Goal: Task Accomplishment & Management: Use online tool/utility

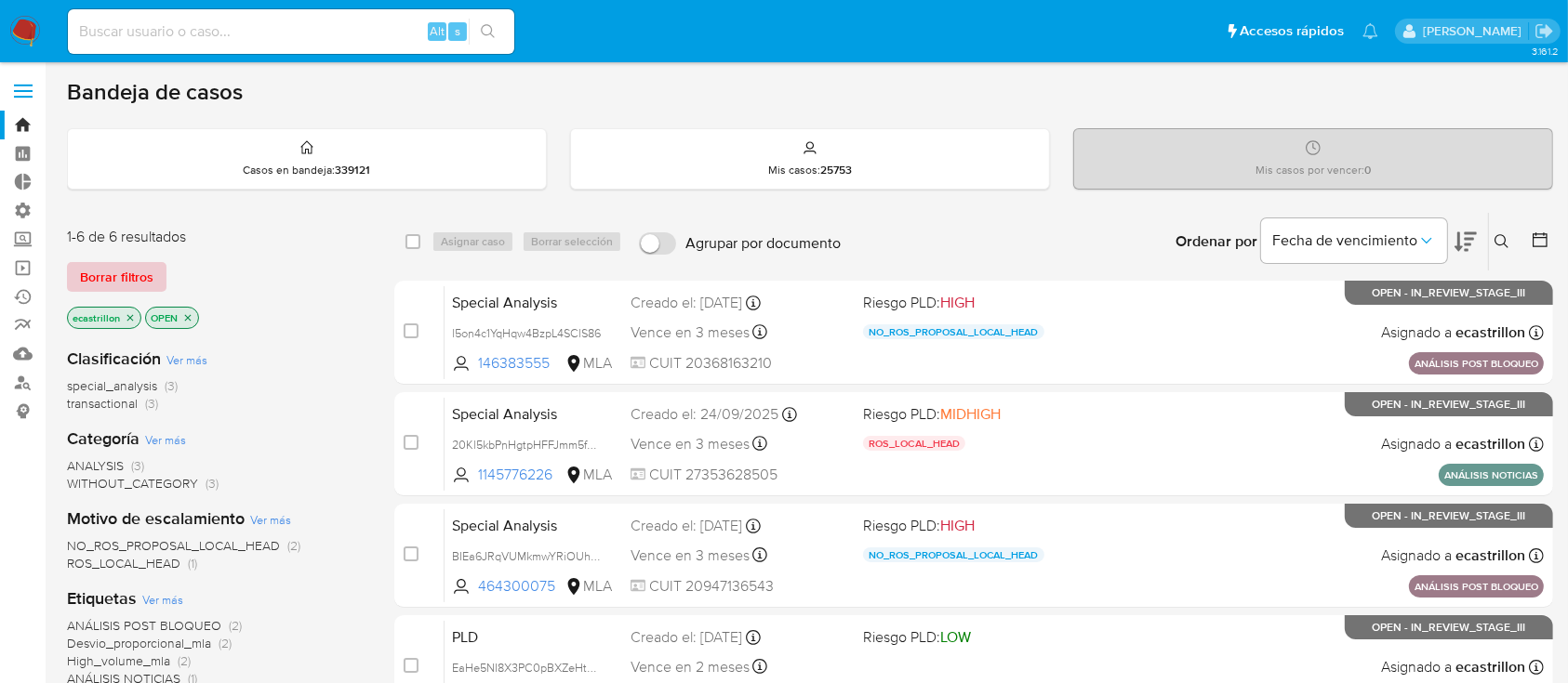
click at [122, 277] on span "Borrar filtros" at bounding box center [117, 277] width 74 height 26
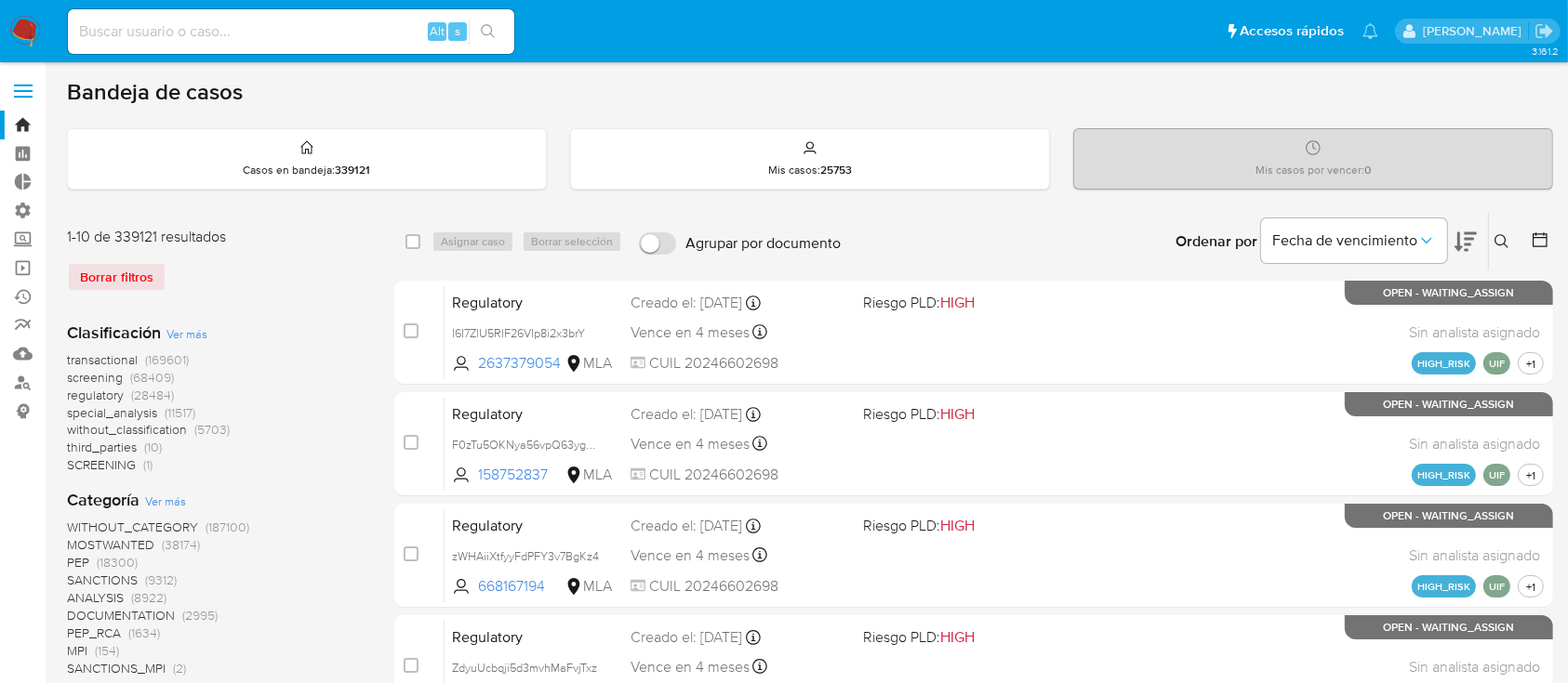
click at [179, 34] on input at bounding box center [291, 32] width 446 height 24
paste input "R7RV8ZjWRiRsofTuLhmeQApF"
type input "R7RV8ZjWRiRsofTuLhmeQApF"
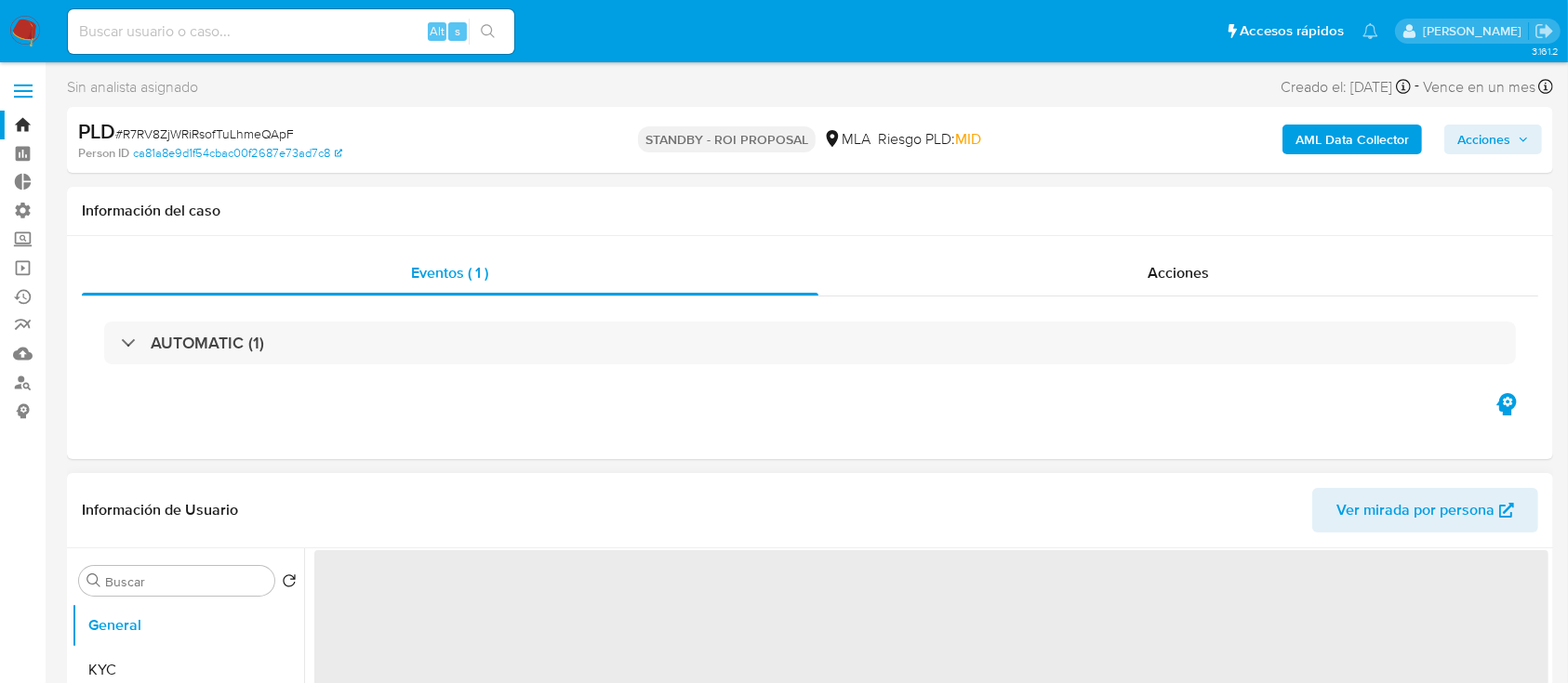
select select "10"
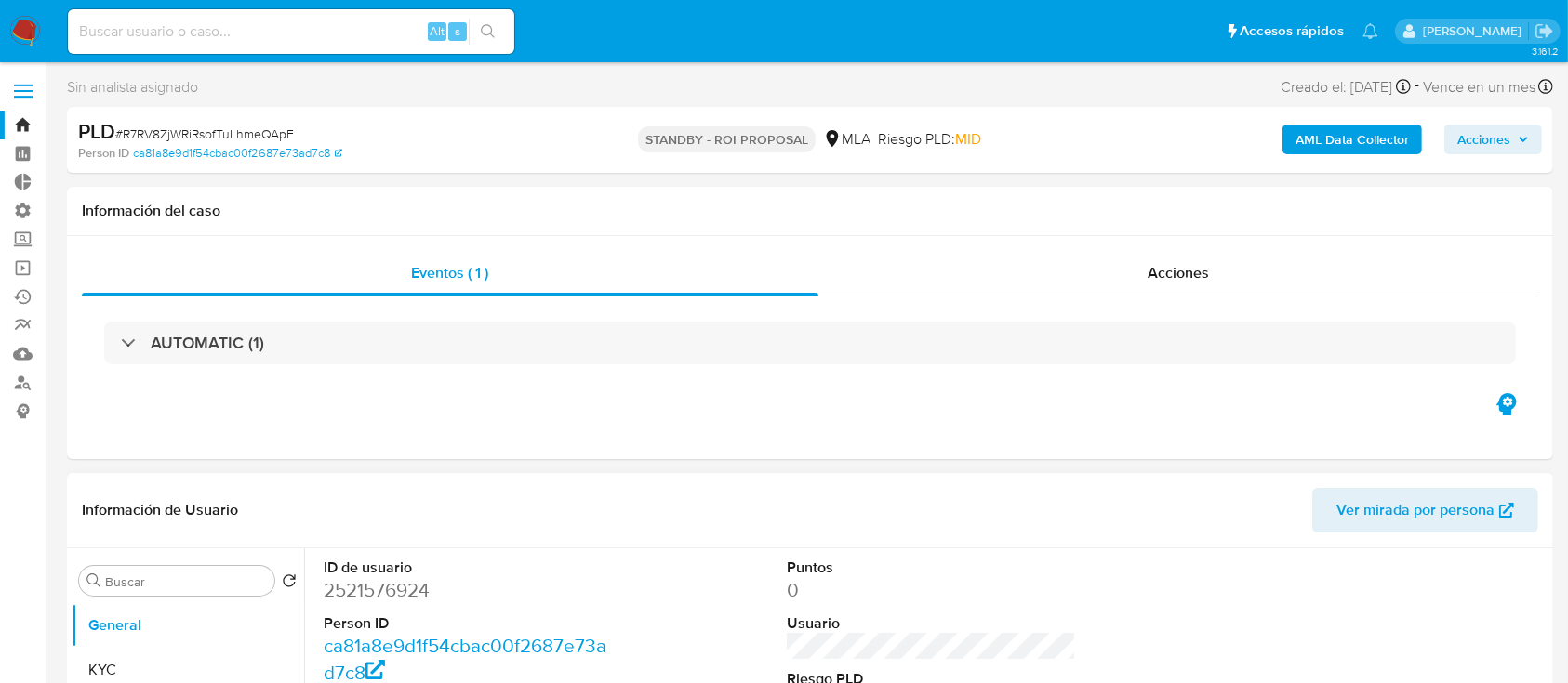
click at [380, 592] on dd "2521576924" at bounding box center [468, 590] width 291 height 26
copy dd "2521576924"
click at [24, 258] on link "Operaciones masivas" at bounding box center [111, 268] width 222 height 29
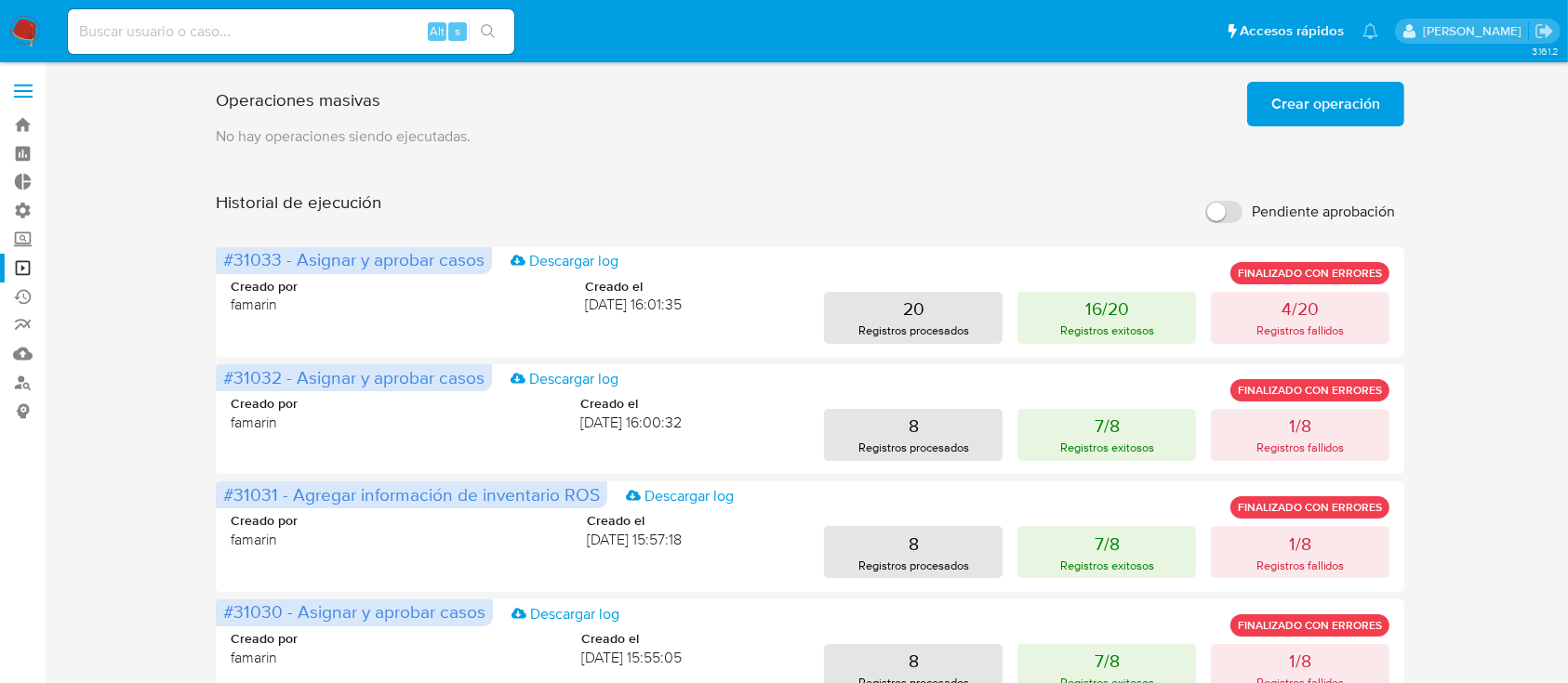
click at [1318, 95] on span "Crear operación" at bounding box center [1325, 104] width 109 height 41
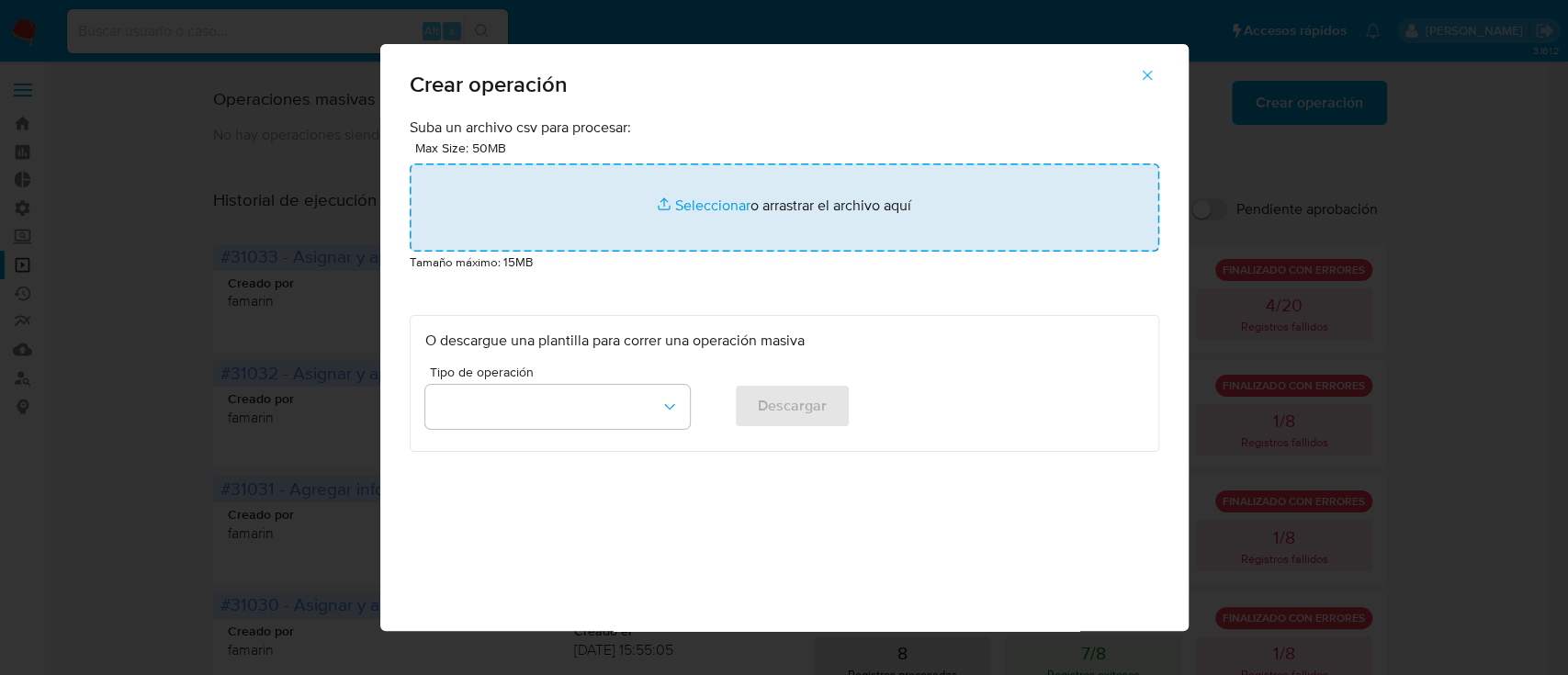
click at [791, 222] on input "file" at bounding box center [784, 207] width 749 height 88
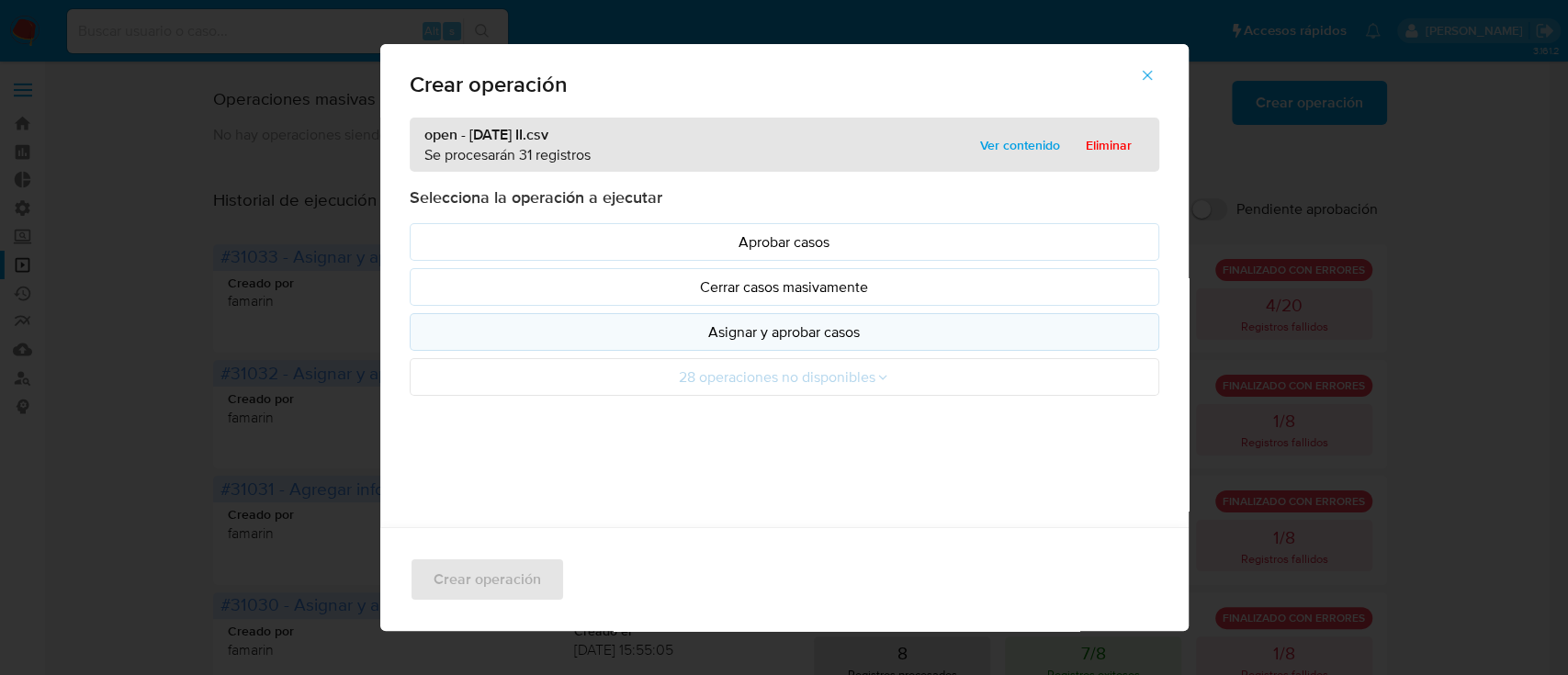
click at [743, 335] on p "Asignar y aprobar casos" at bounding box center [784, 332] width 718 height 21
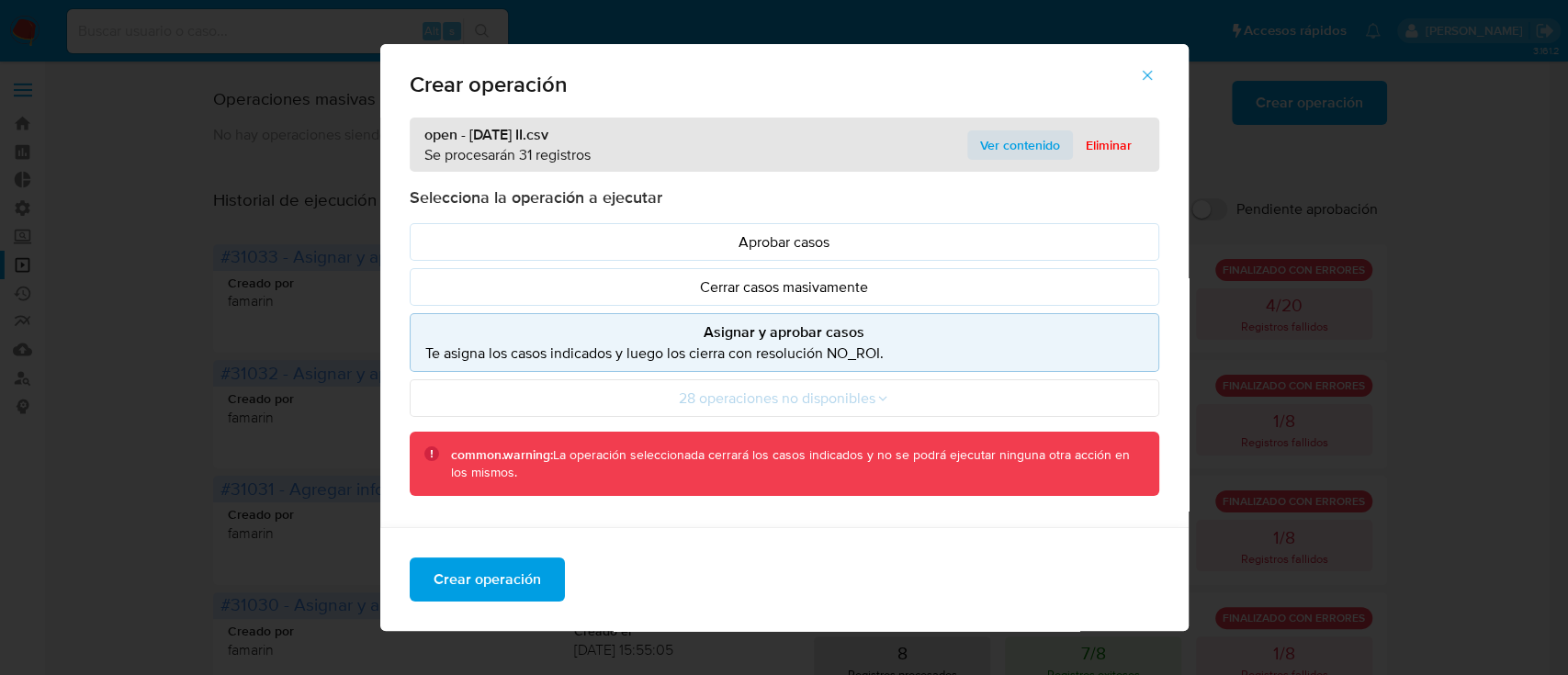
click at [995, 143] on span "Ver contenido" at bounding box center [1020, 145] width 80 height 26
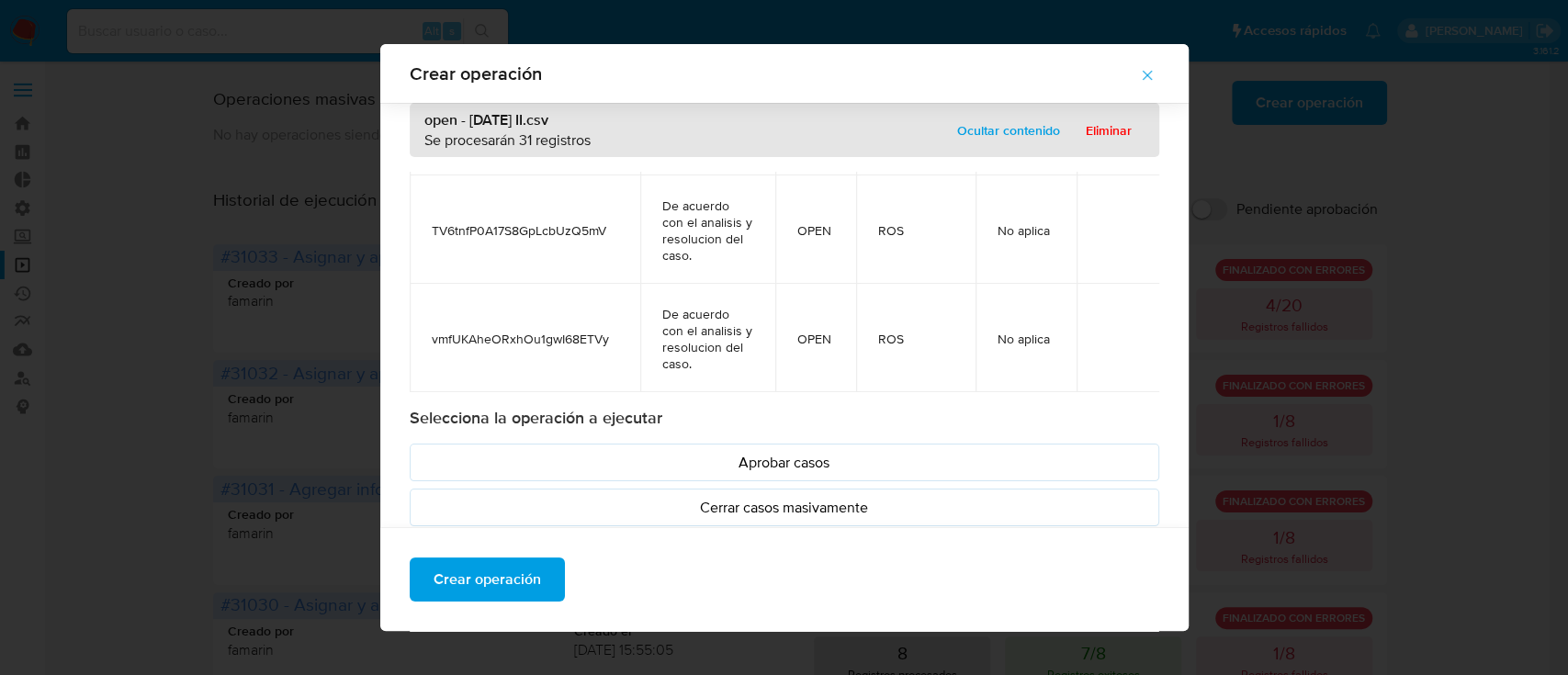
scroll to position [213, 0]
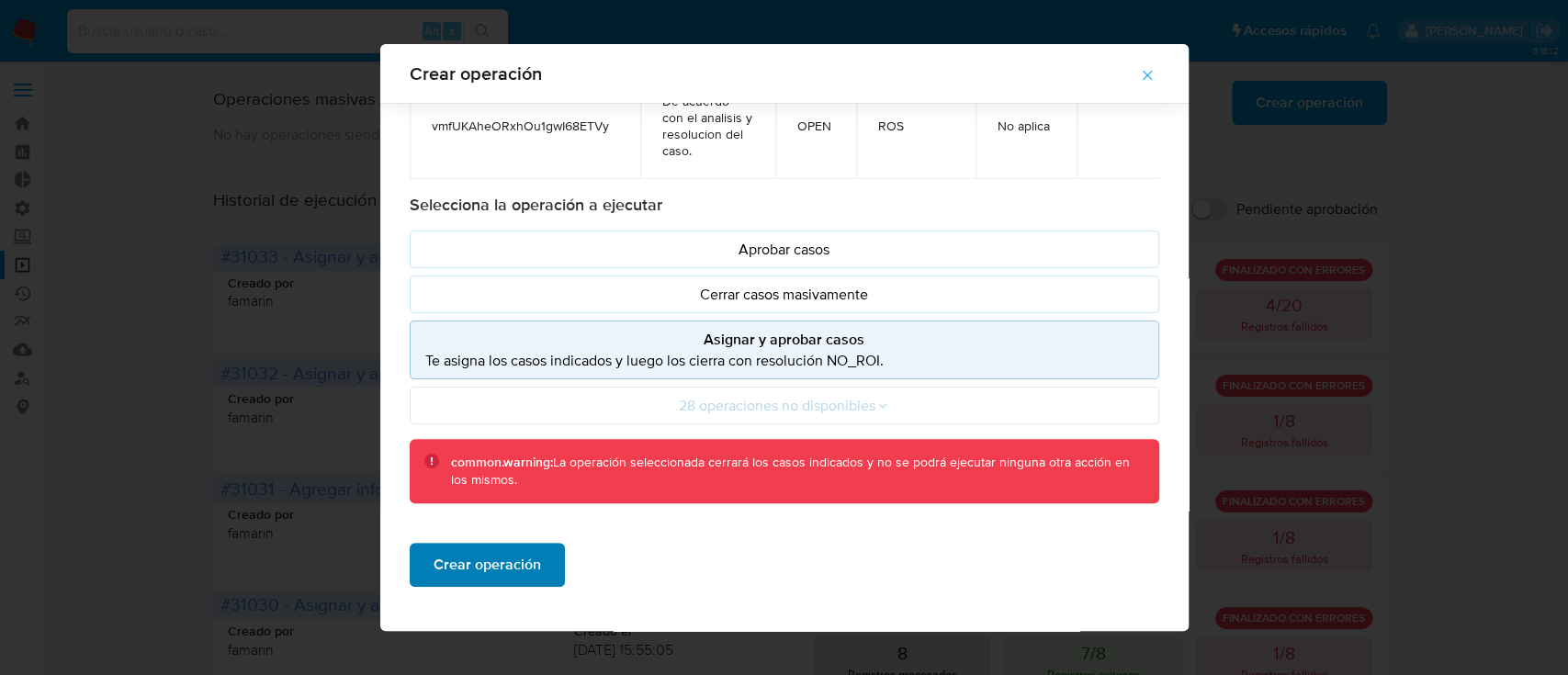
click at [507, 559] on span "Crear operación" at bounding box center [487, 564] width 107 height 40
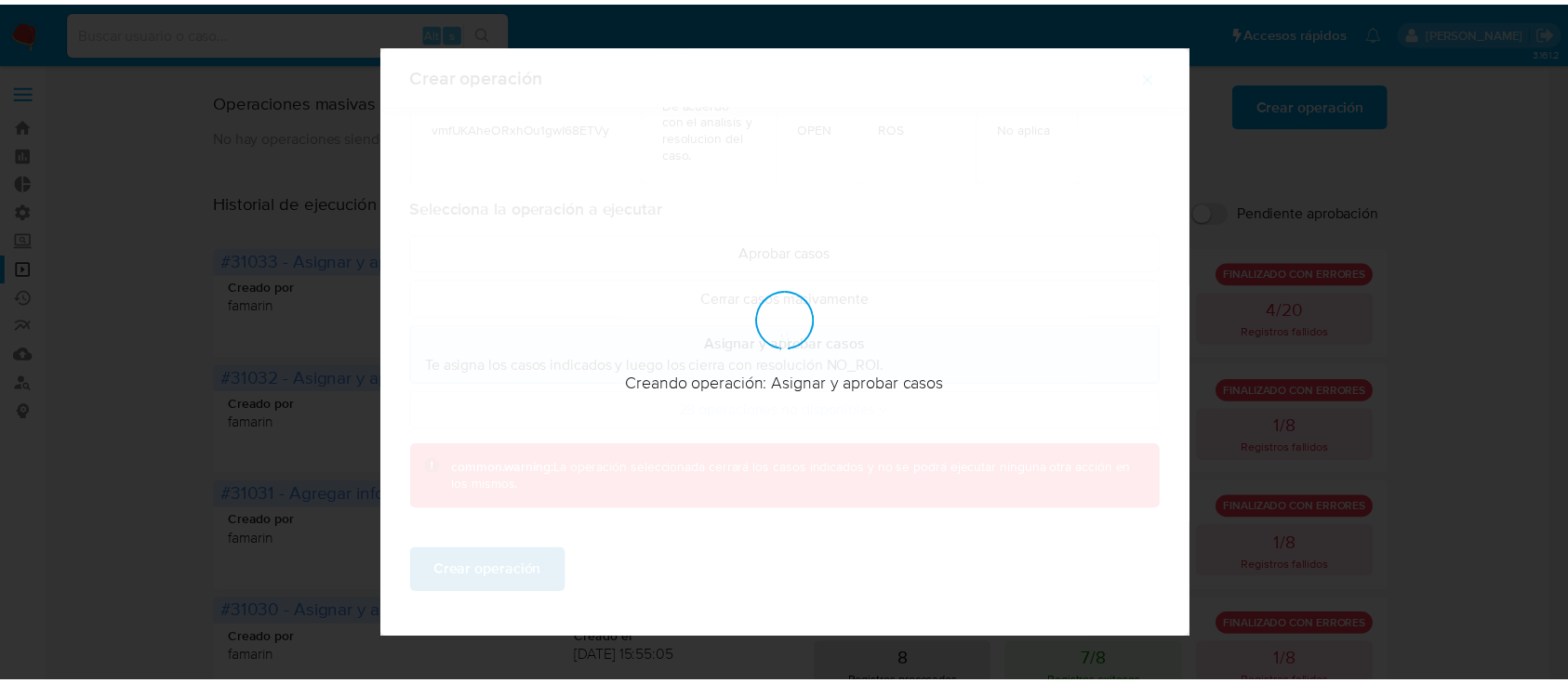
scroll to position [15, 0]
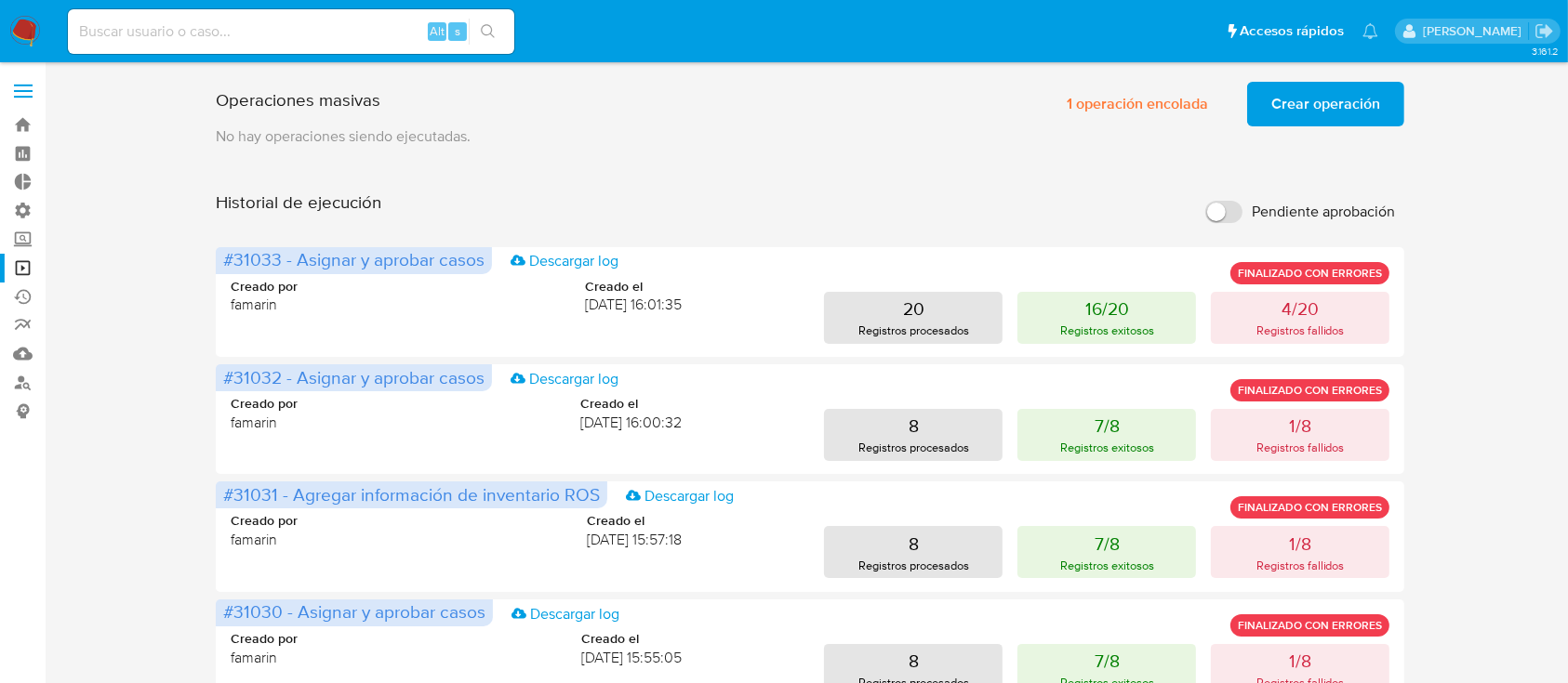
click at [306, 18] on div "Alt s" at bounding box center [291, 31] width 446 height 45
click at [311, 25] on input at bounding box center [291, 32] width 446 height 24
paste input "R7RV8ZjWRiRsofTuLhmeQApF"
type input "R7RV8ZjWRiRsofTuLhmeQApF"
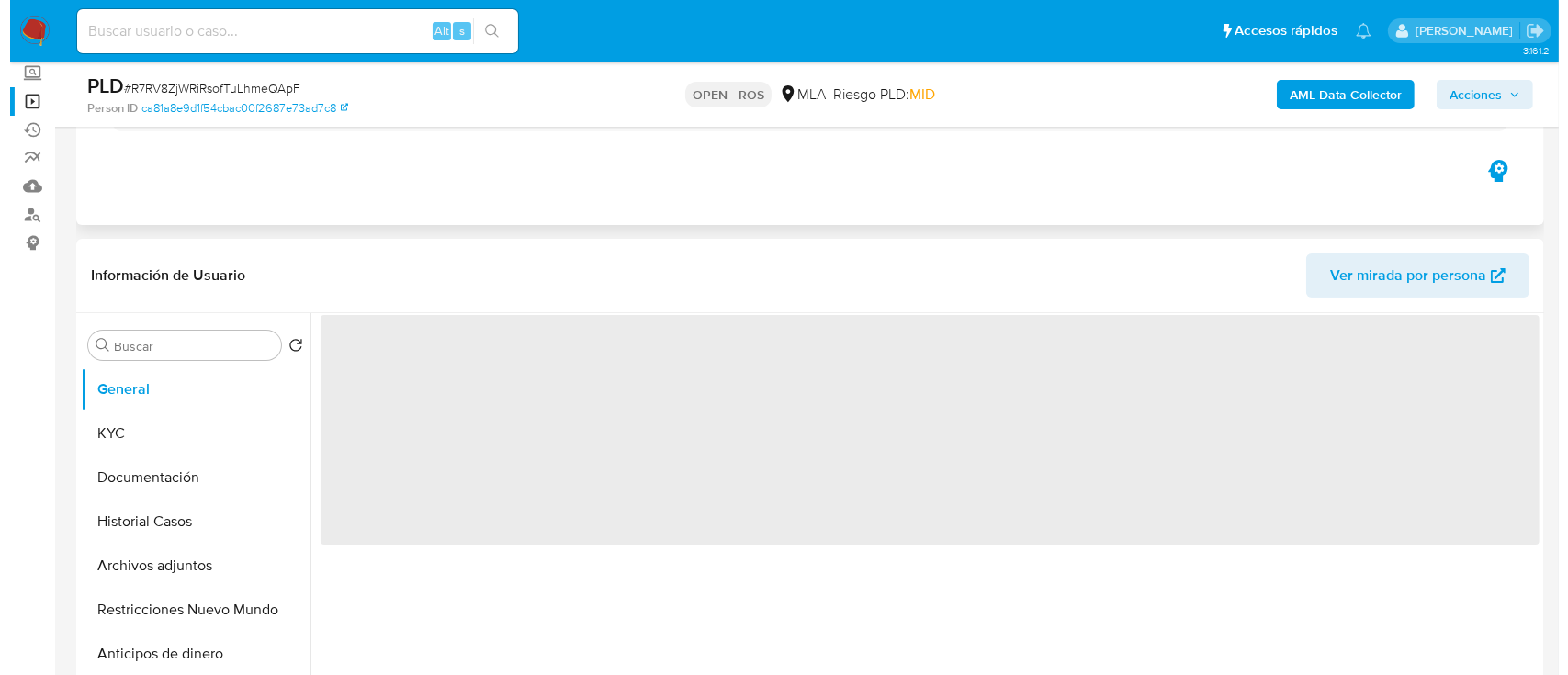
scroll to position [176, 0]
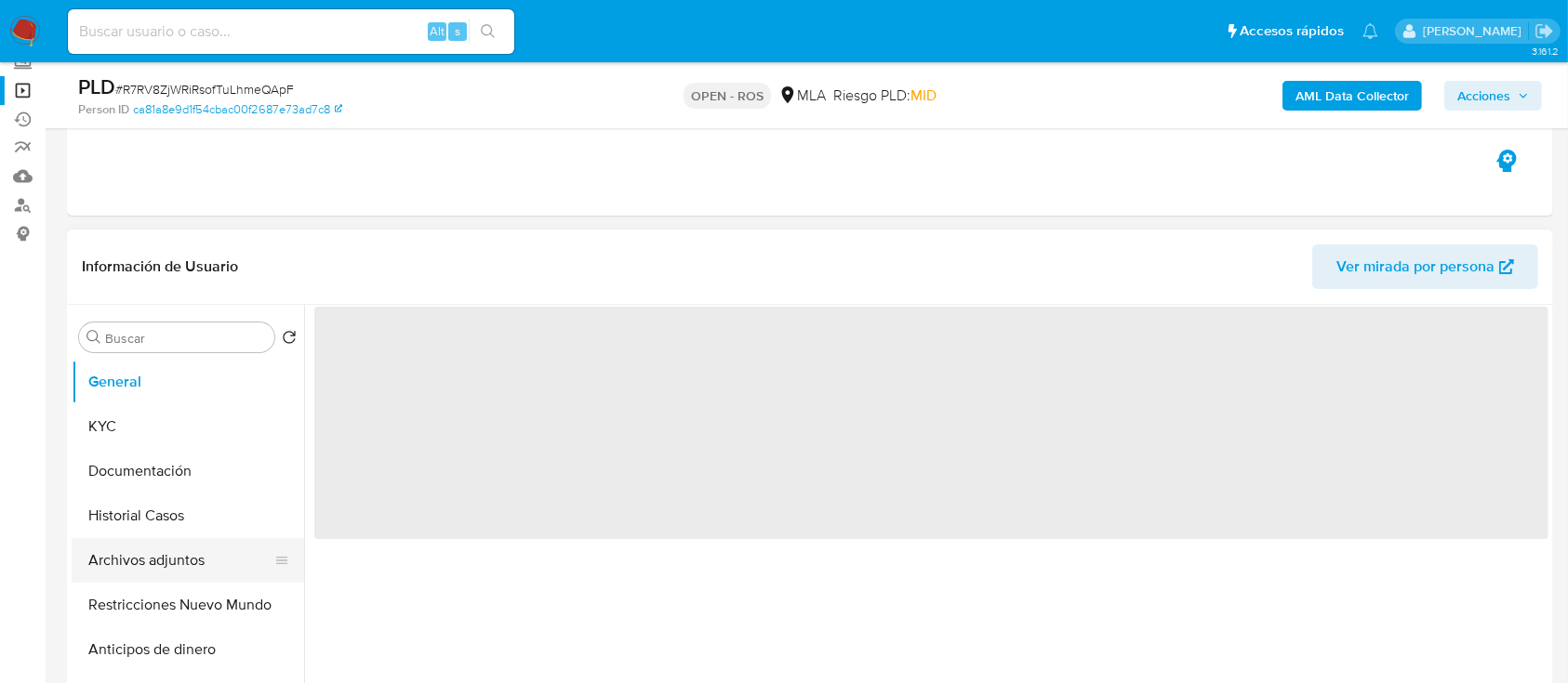
click at [142, 567] on button "Archivos adjuntos" at bounding box center [181, 560] width 218 height 45
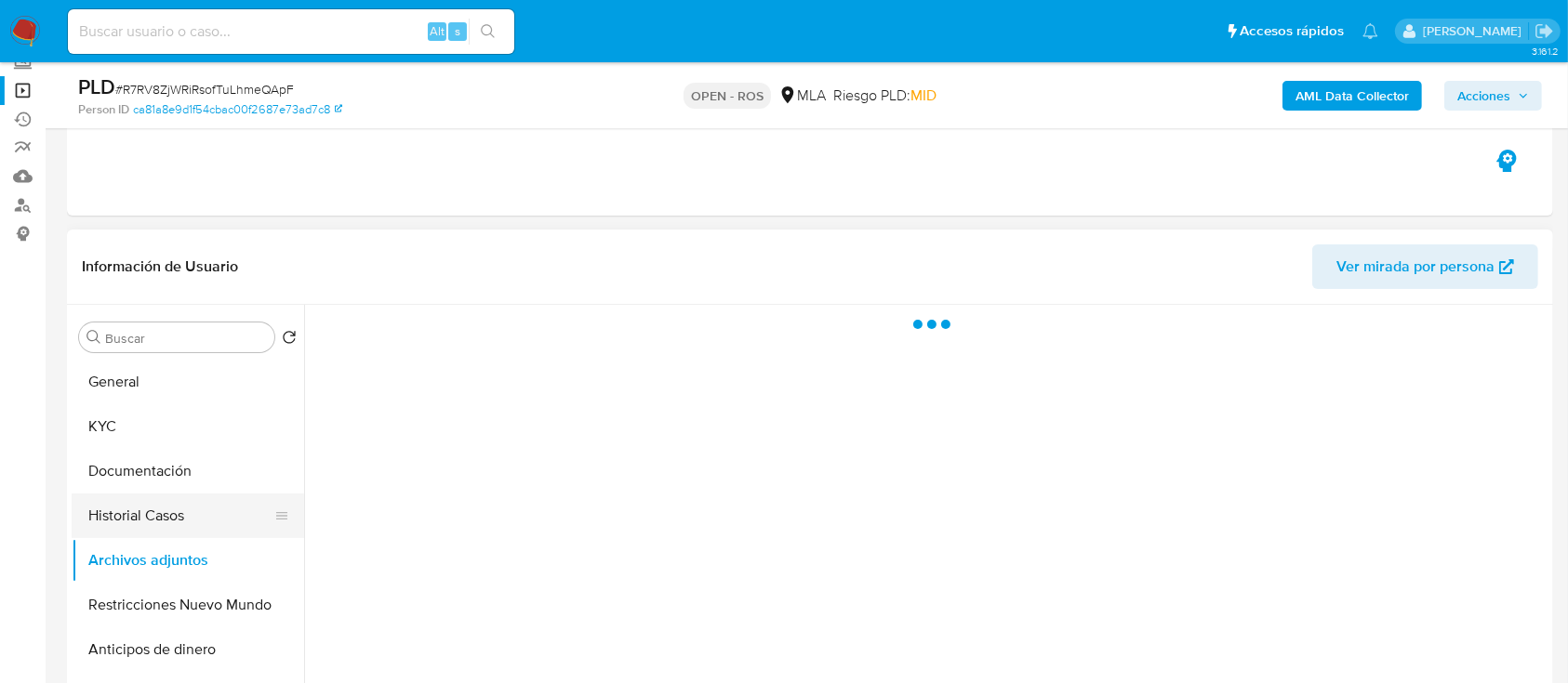
select select "10"
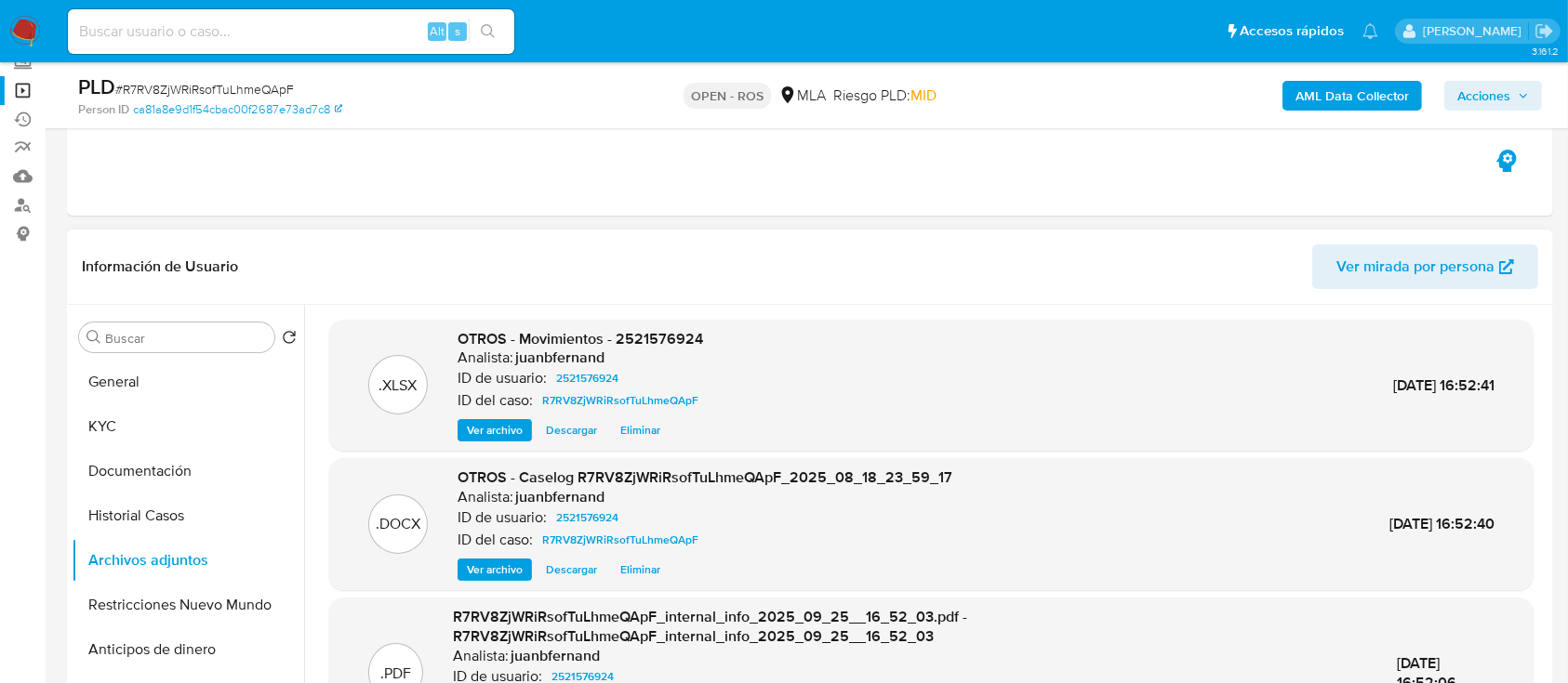
click at [478, 576] on span "Ver archivo" at bounding box center [494, 570] width 56 height 19
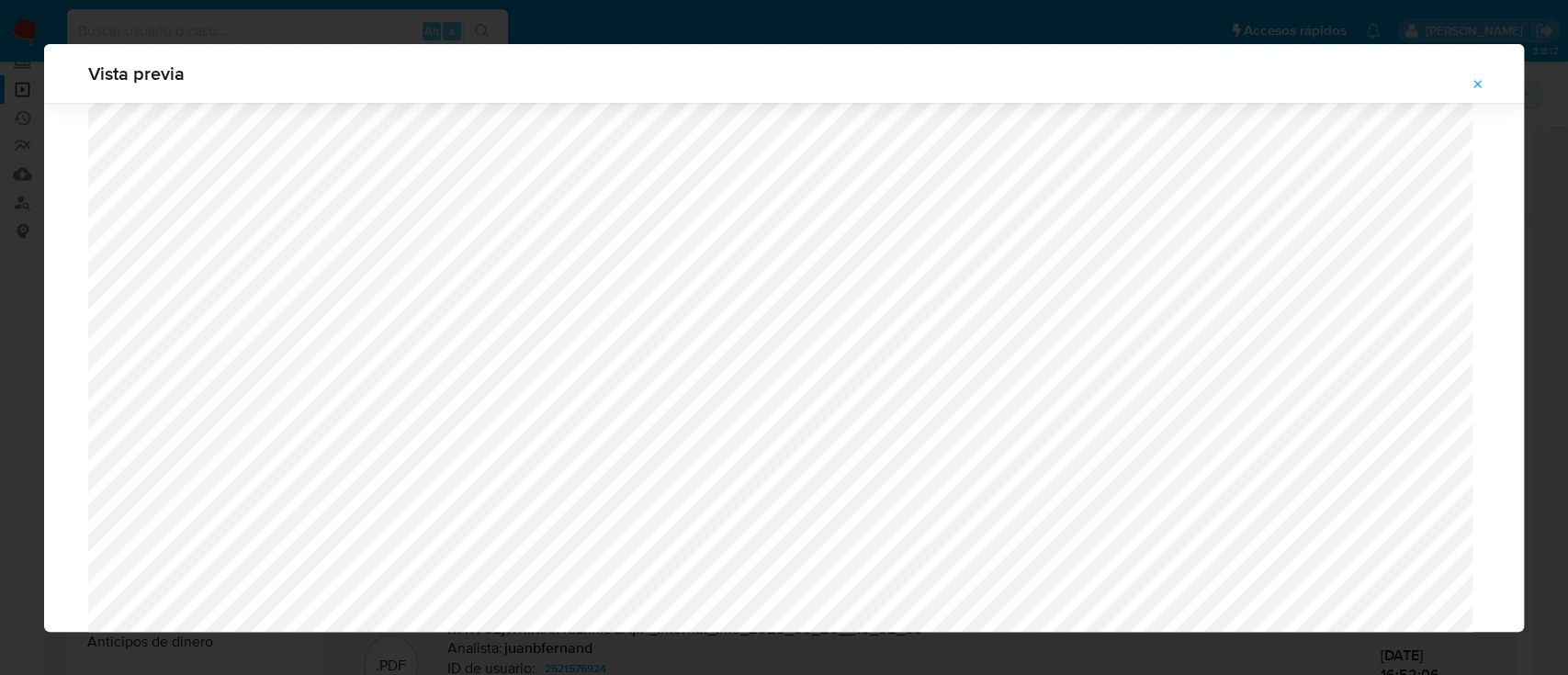
scroll to position [902, 0]
click at [1478, 88] on icon "Attachment preview" at bounding box center [1477, 84] width 15 height 15
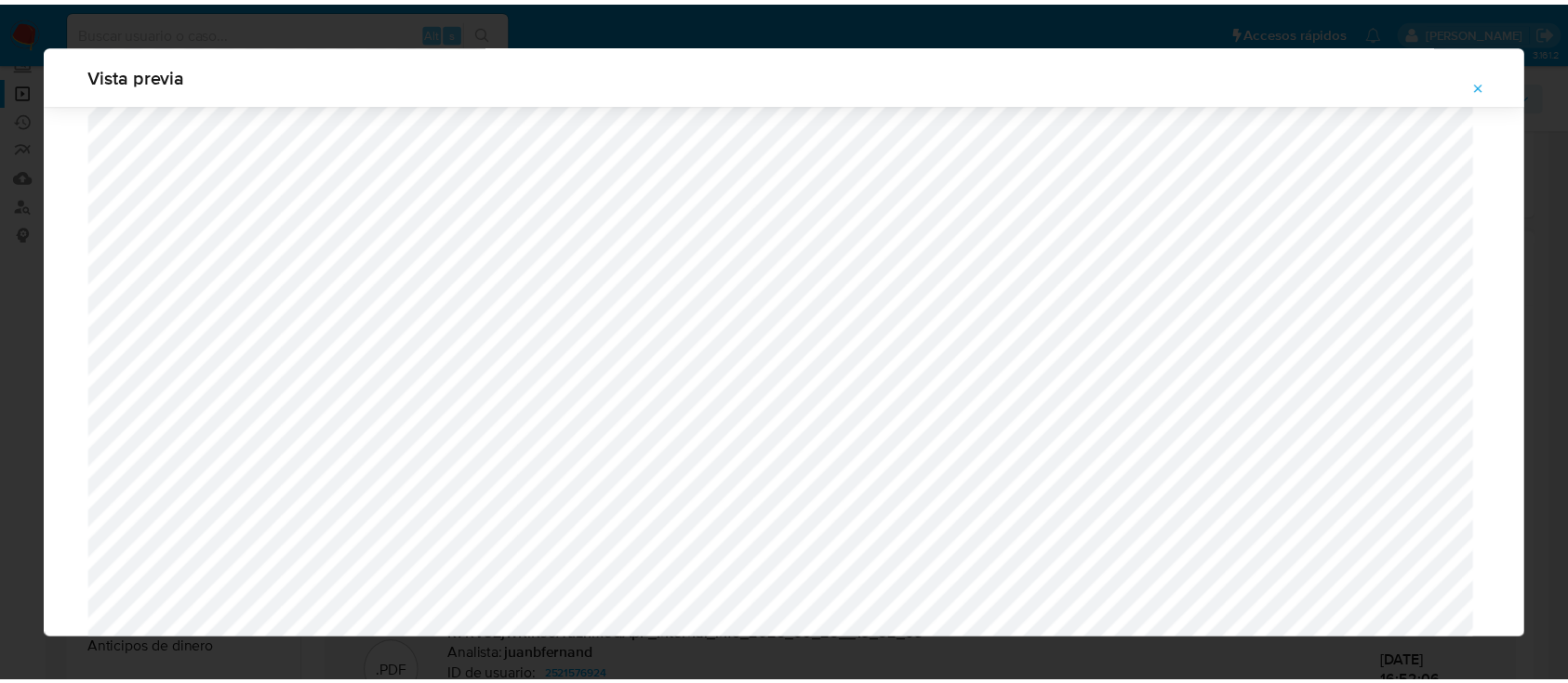
scroll to position [60, 0]
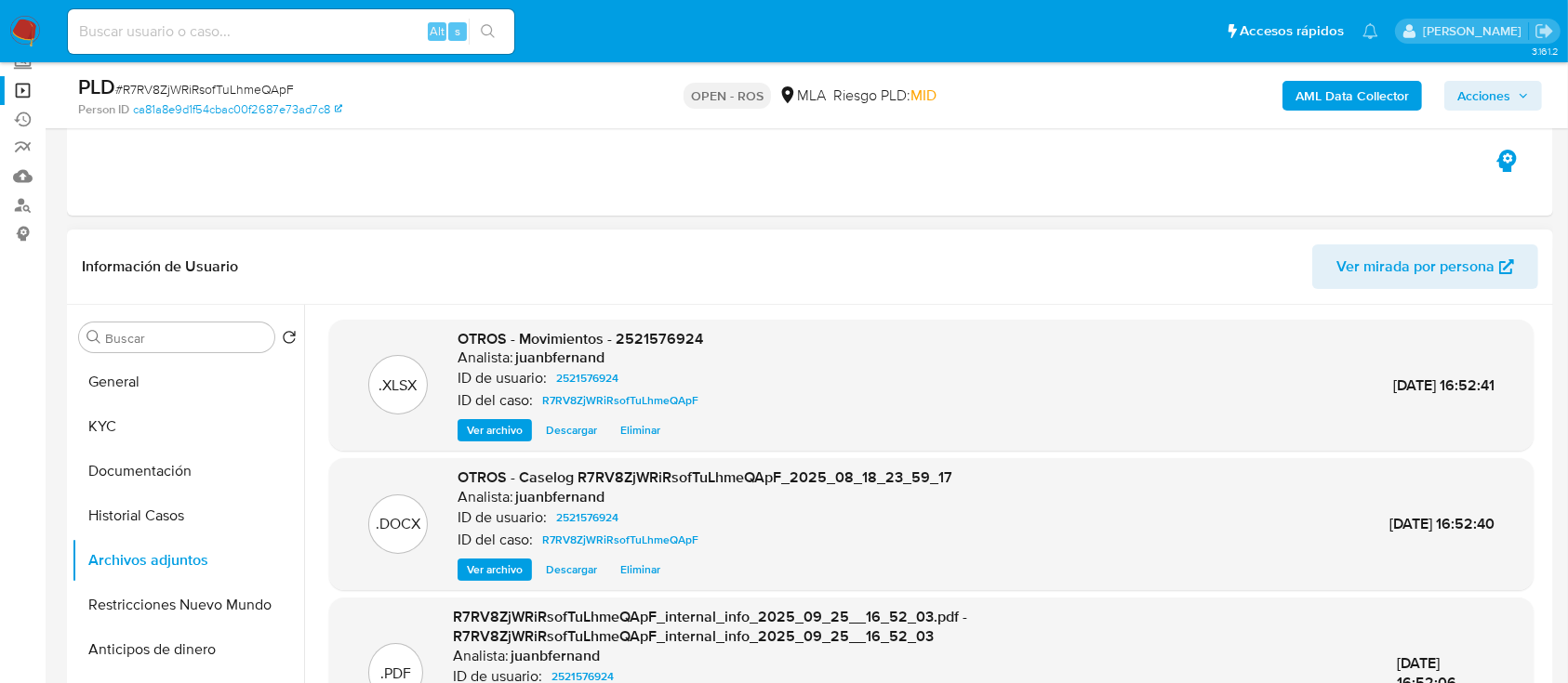
click at [34, 85] on link "Operaciones masivas" at bounding box center [111, 90] width 222 height 29
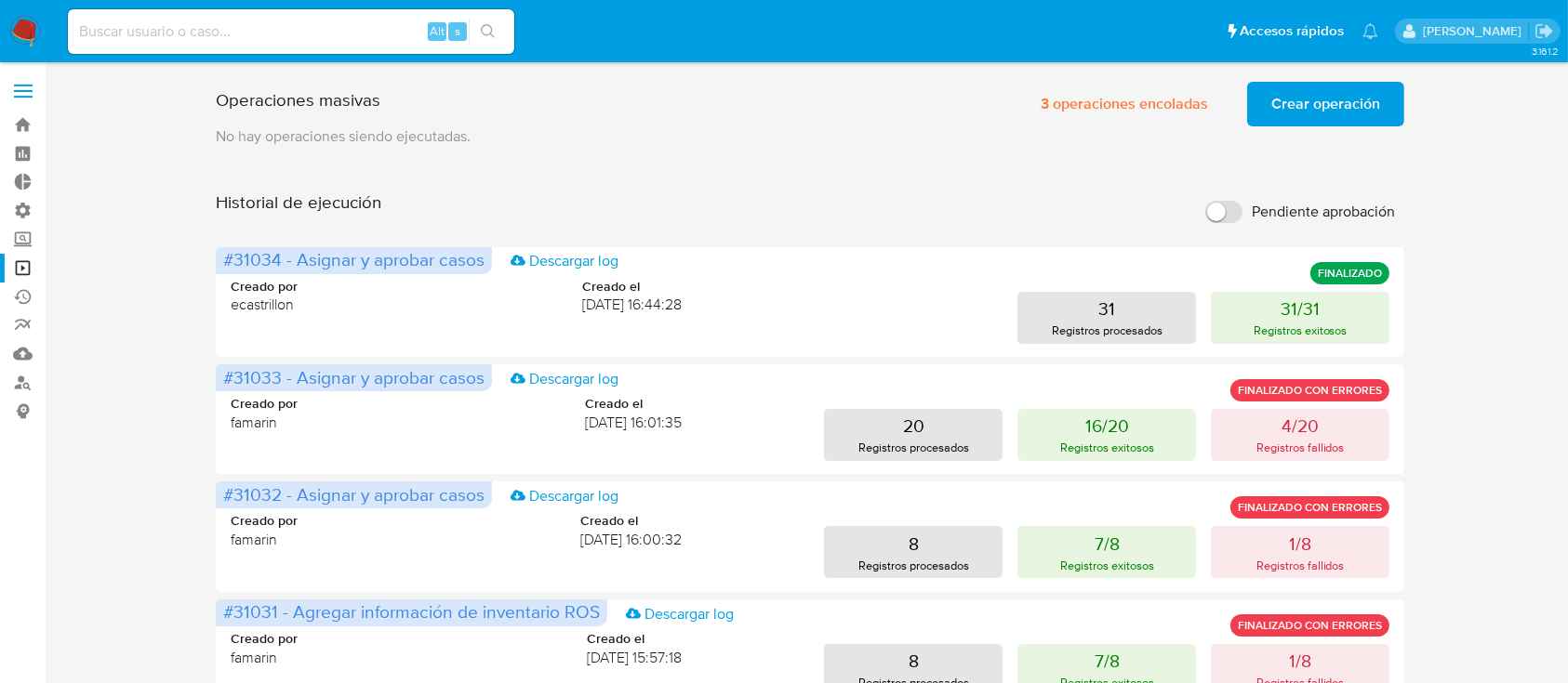
click at [1365, 93] on span "Crear operación" at bounding box center [1325, 104] width 109 height 41
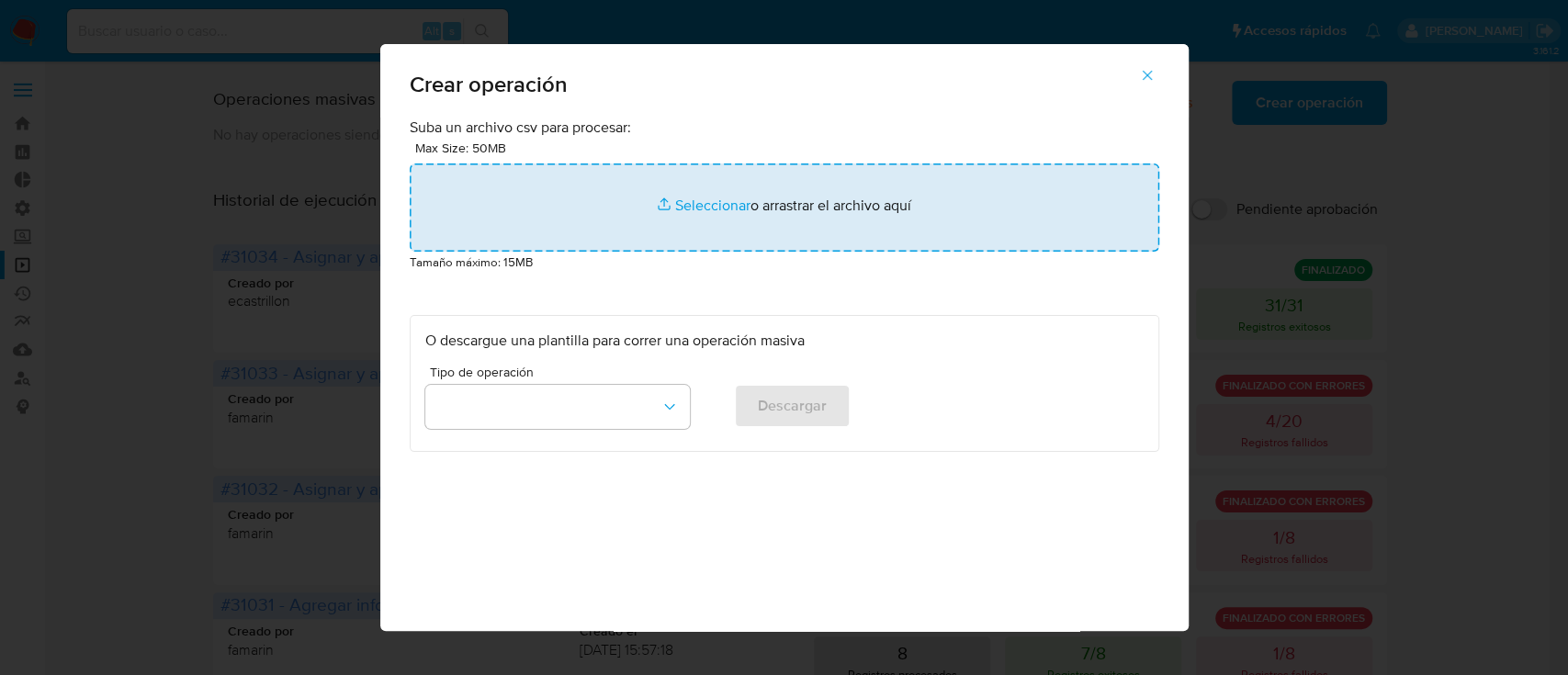
click at [911, 251] on input "file" at bounding box center [784, 207] width 749 height 88
type input "C:\fakepath\INVENTARIO - 30-09-2025 II.csv"
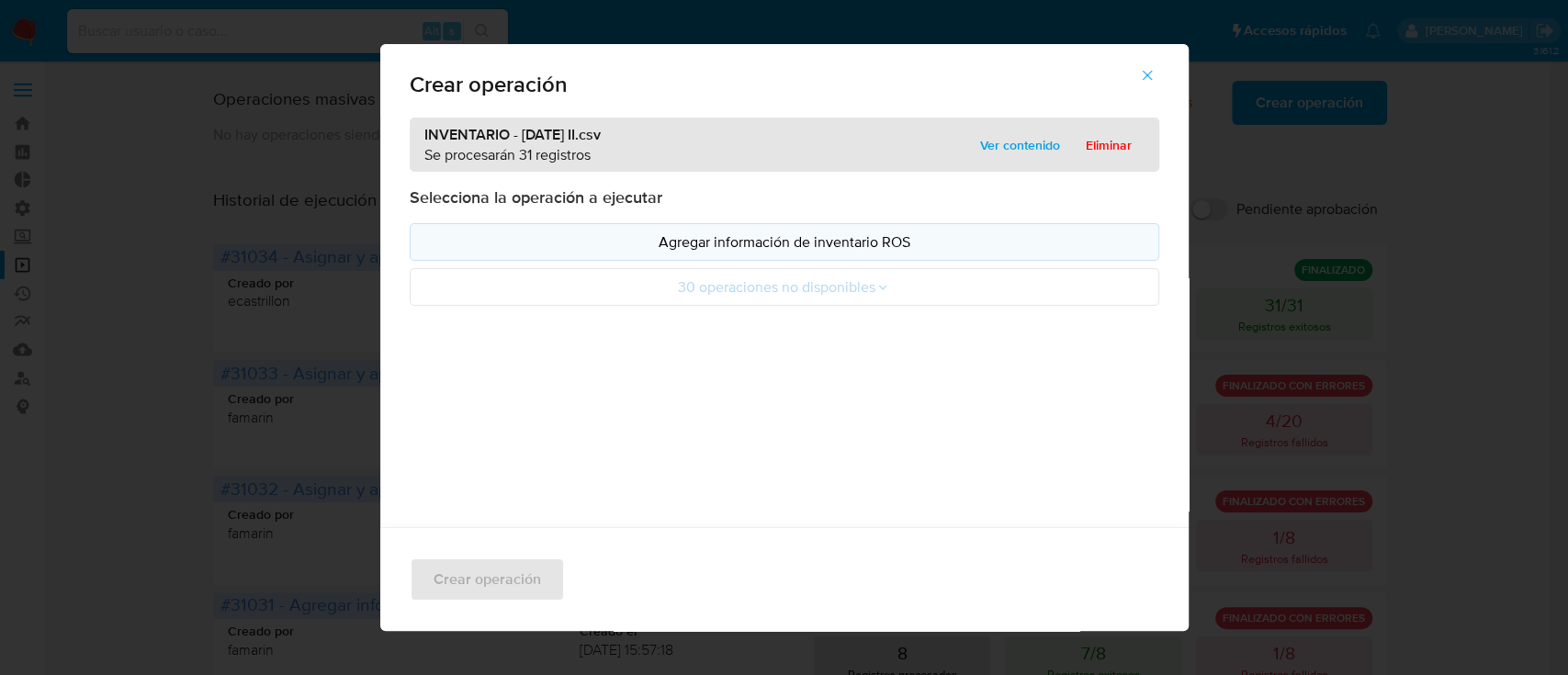
click at [486, 237] on p "Agregar información de inventario ROS" at bounding box center [784, 242] width 718 height 21
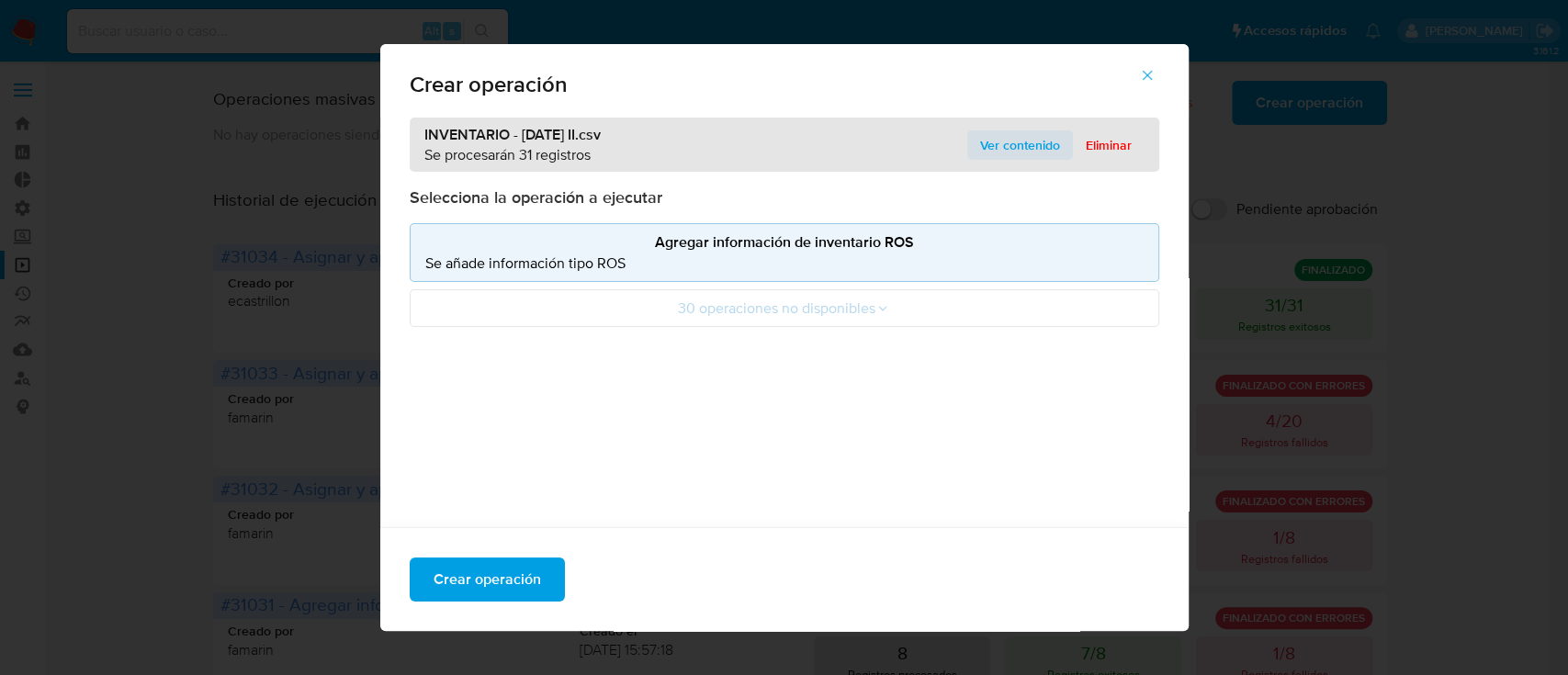
click at [998, 144] on span "Ver contenido" at bounding box center [1020, 145] width 80 height 26
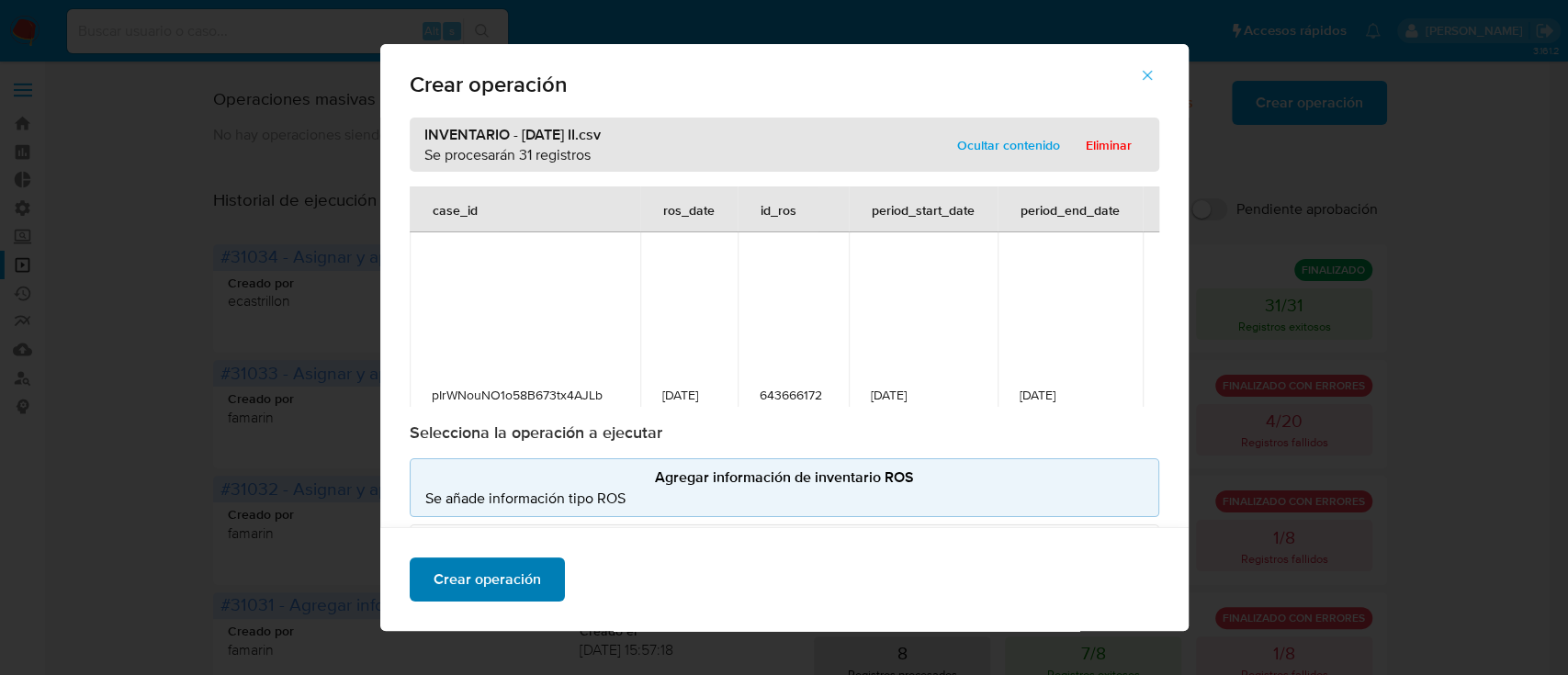
click at [510, 567] on span "Crear operación" at bounding box center [487, 579] width 107 height 40
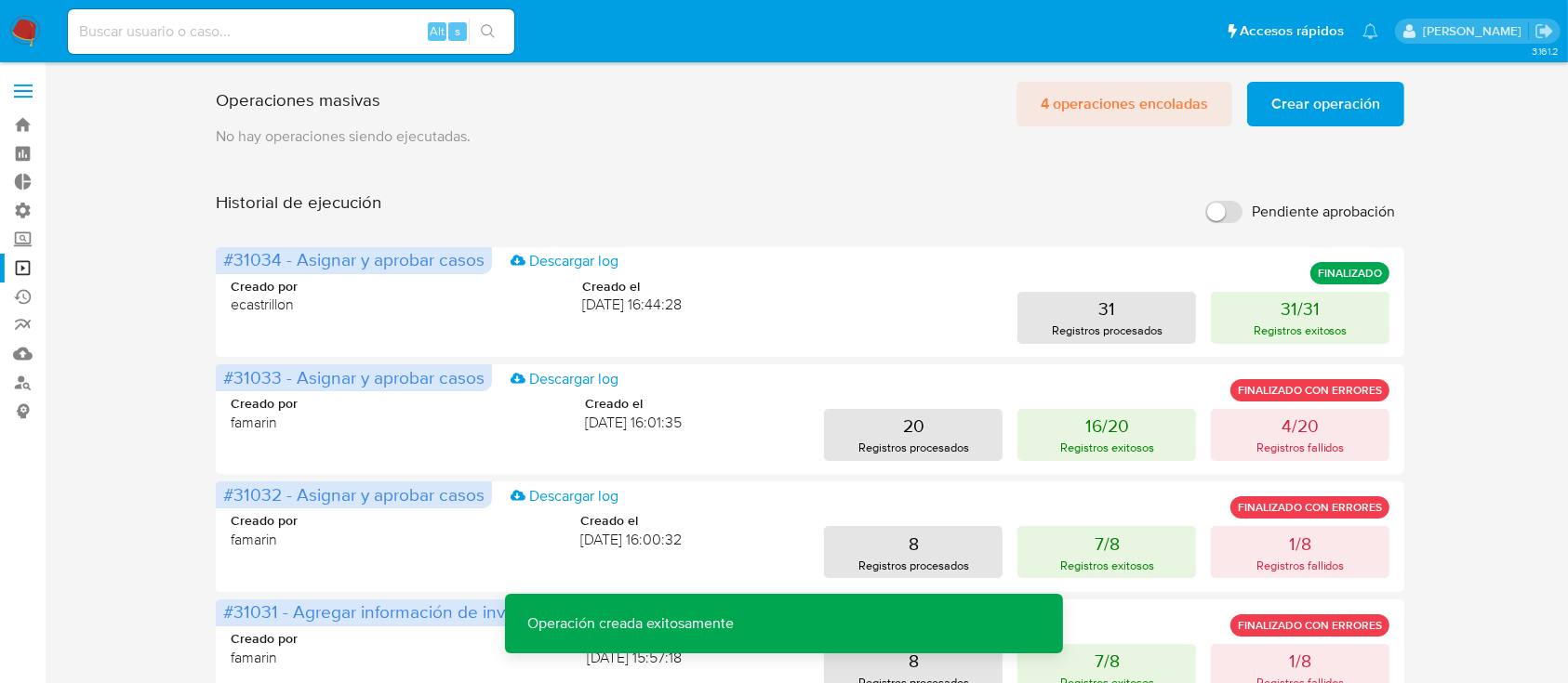
click at [1102, 115] on span "4 operaciones encoladas" at bounding box center [1125, 104] width 168 height 41
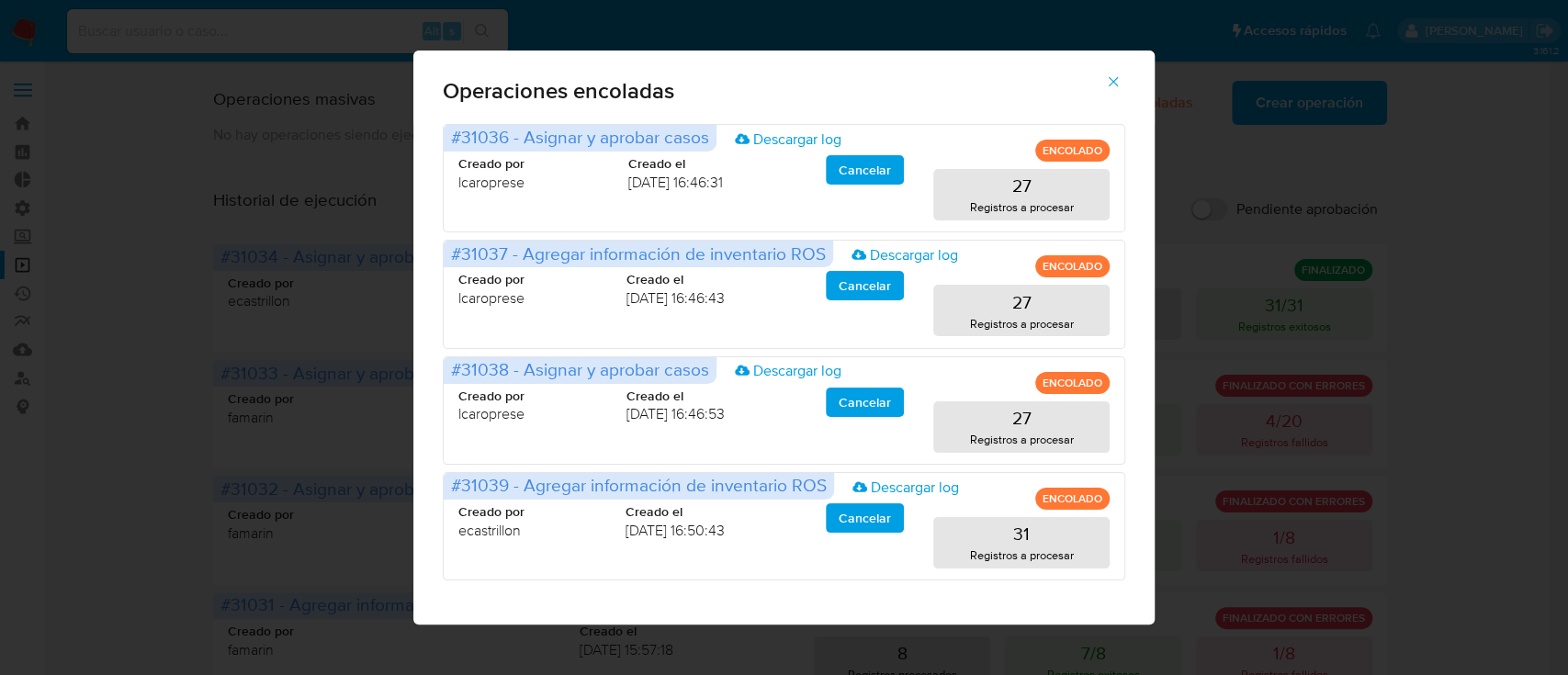
click at [1113, 80] on icon "button" at bounding box center [1113, 81] width 10 height 10
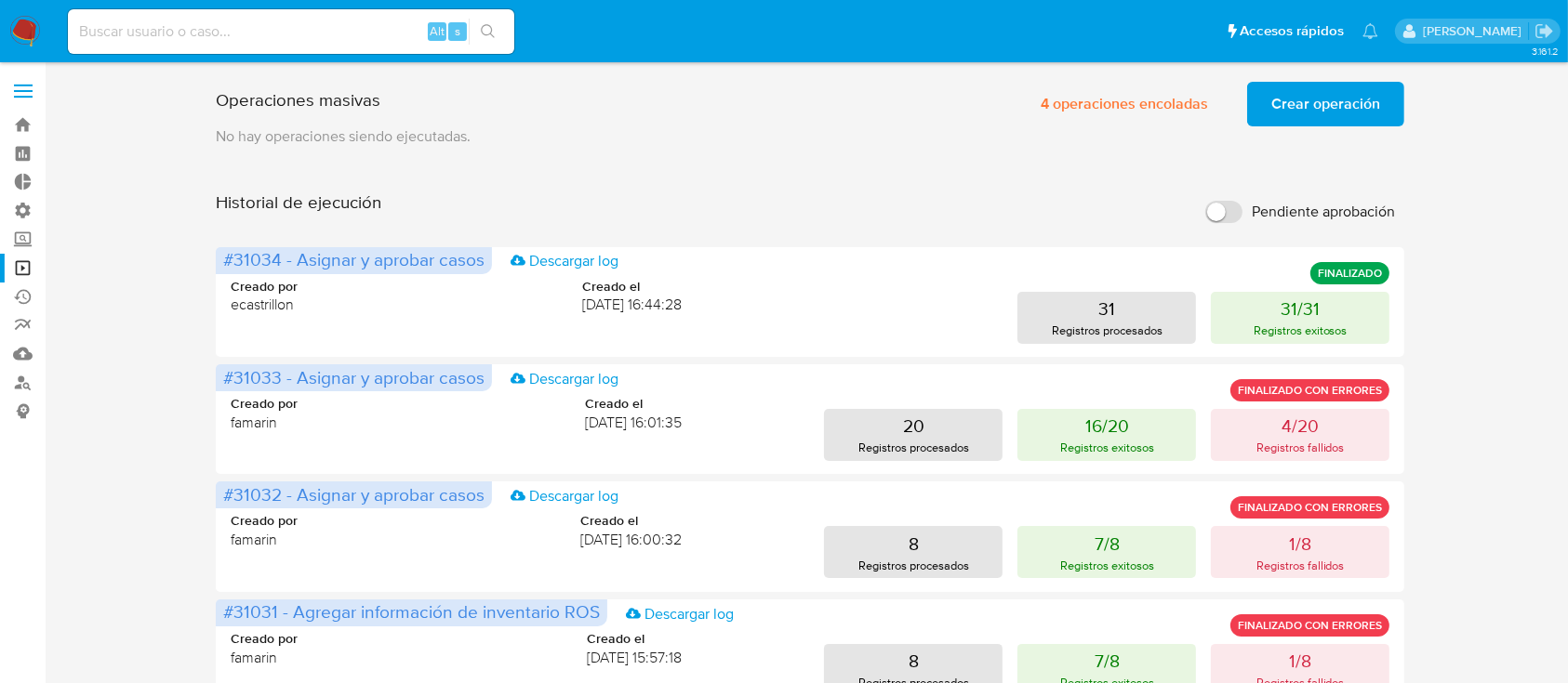
click at [1308, 85] on span "Crear operación" at bounding box center [1325, 104] width 109 height 41
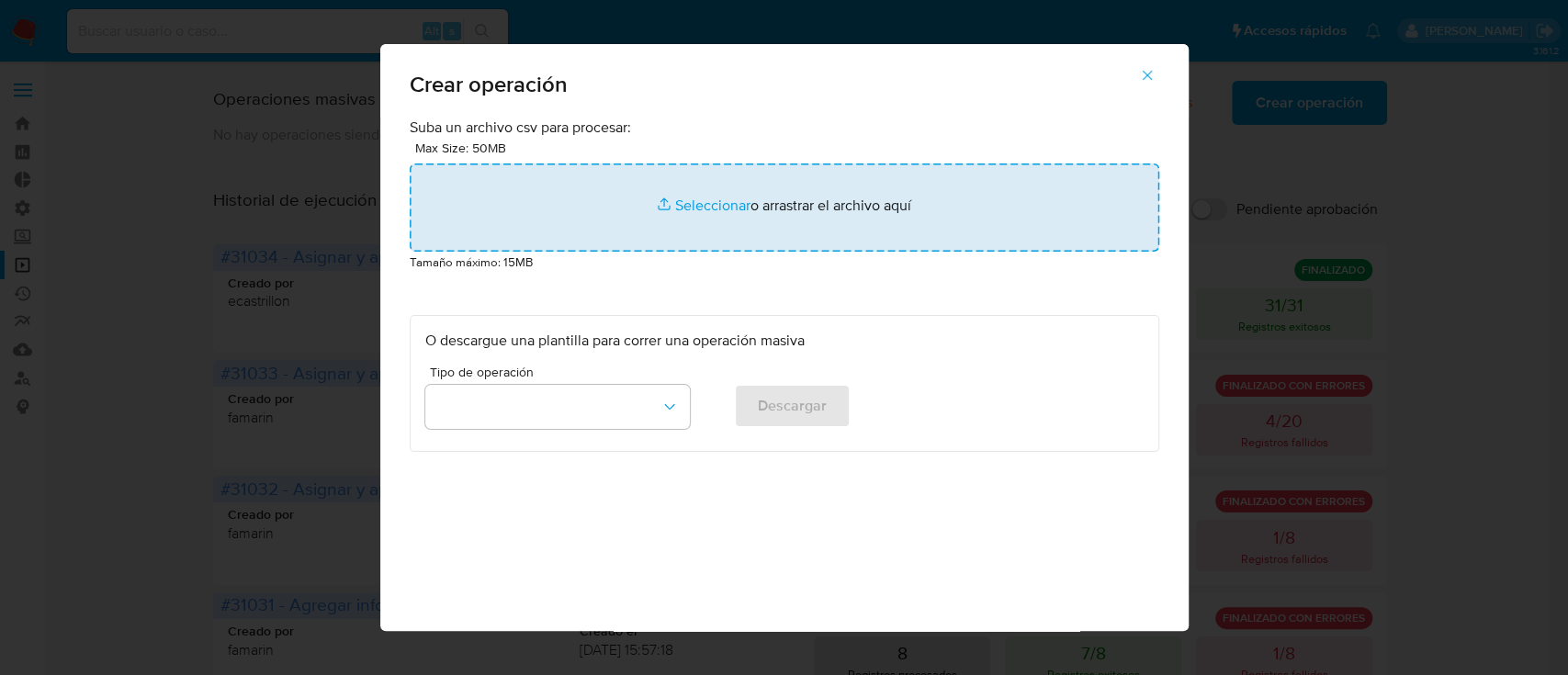
click at [904, 181] on input "file" at bounding box center [784, 207] width 749 height 88
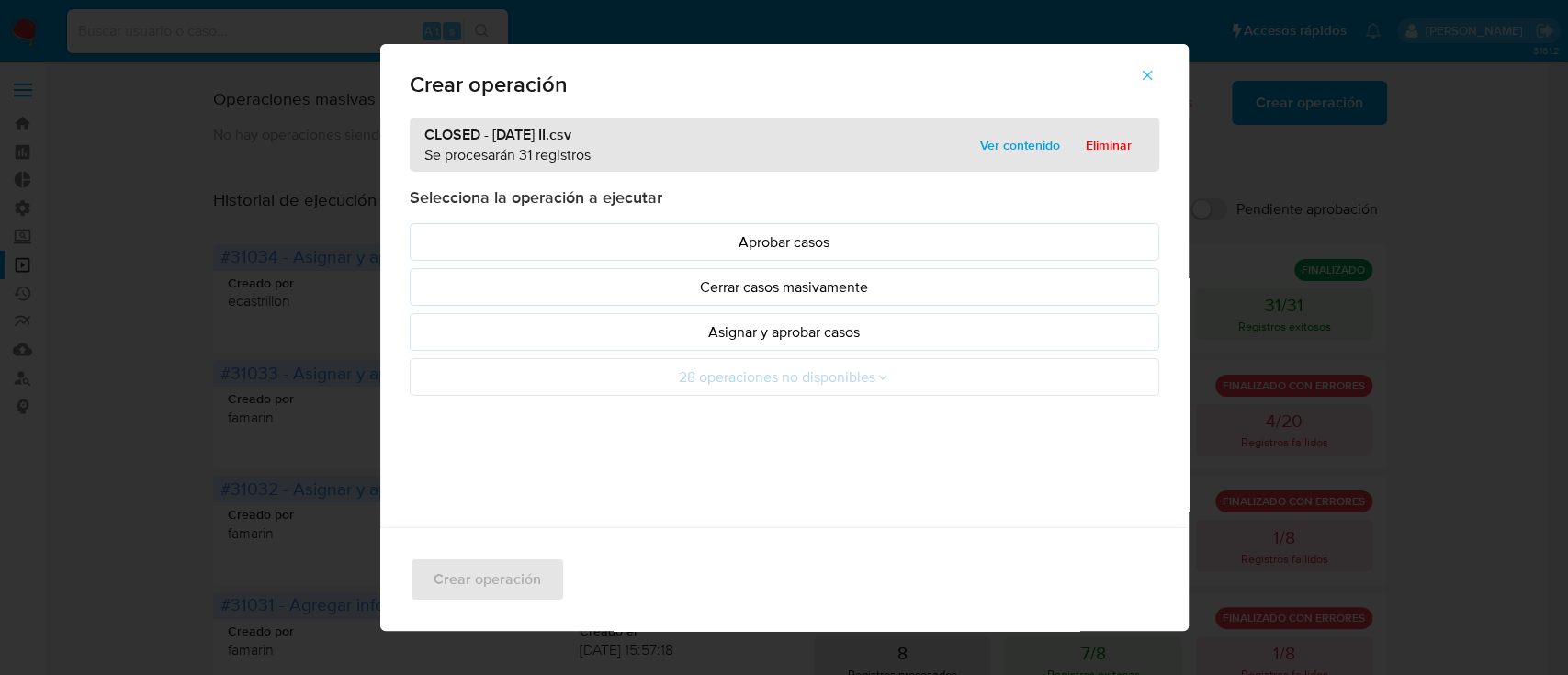
click at [506, 331] on p "Asignar y aprobar casos" at bounding box center [784, 332] width 718 height 21
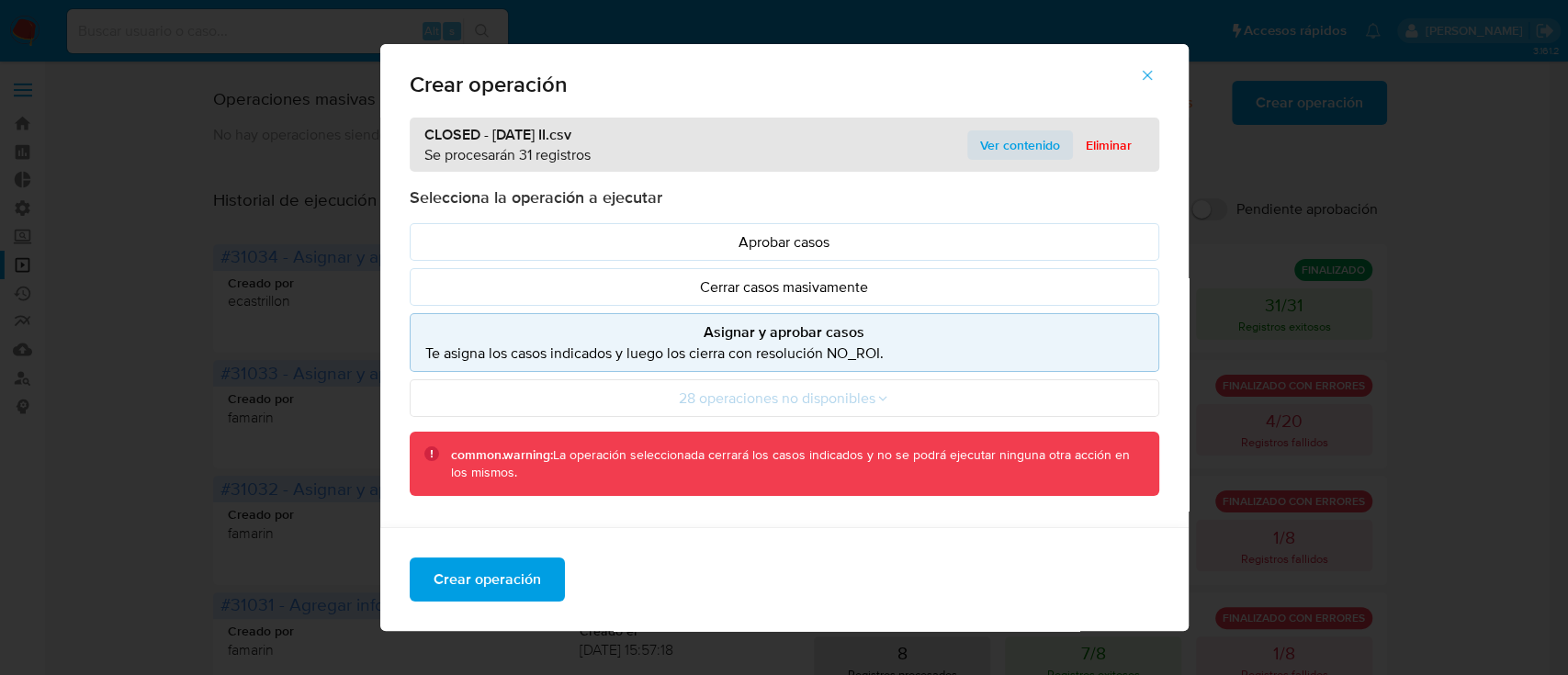
click at [980, 146] on span "Ver contenido" at bounding box center [1020, 145] width 80 height 26
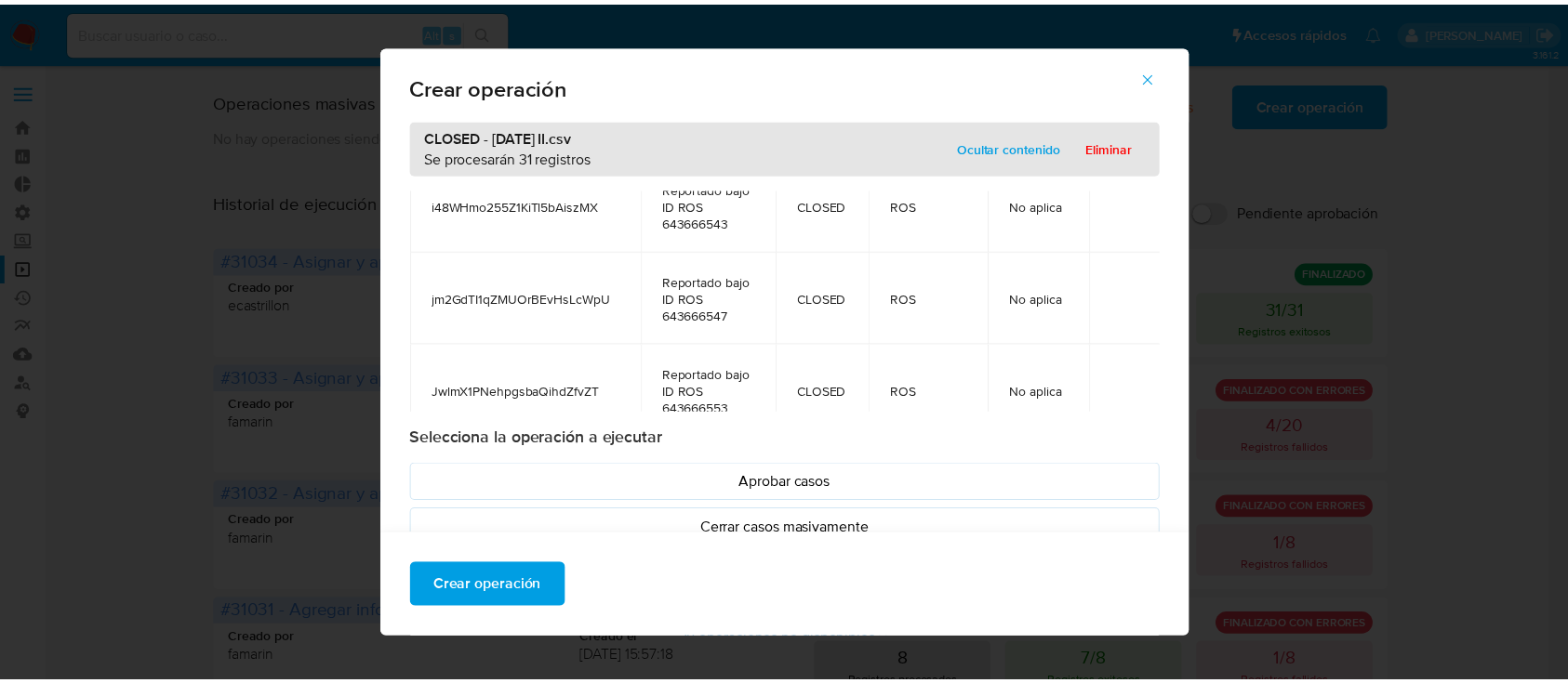
scroll to position [2723, 0]
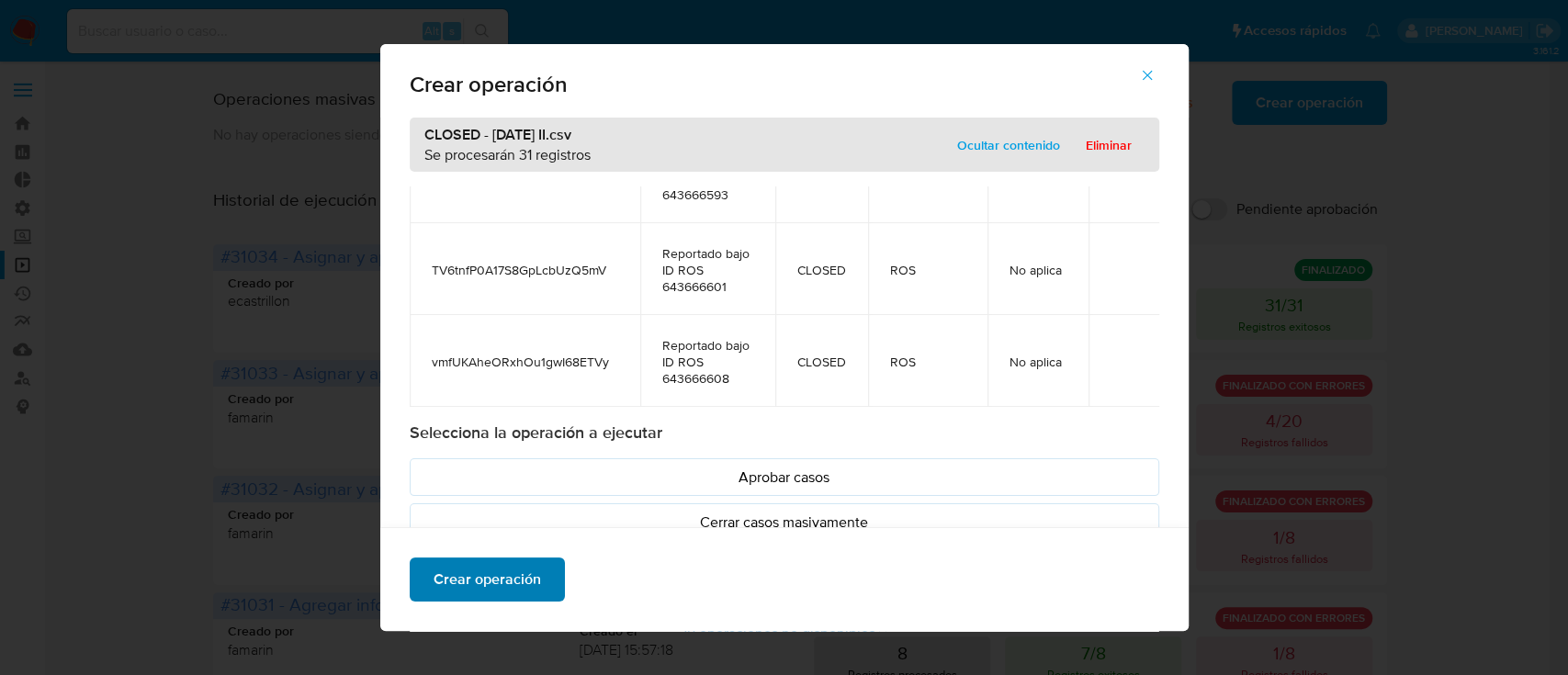
click at [512, 589] on span "Crear operación" at bounding box center [487, 579] width 107 height 40
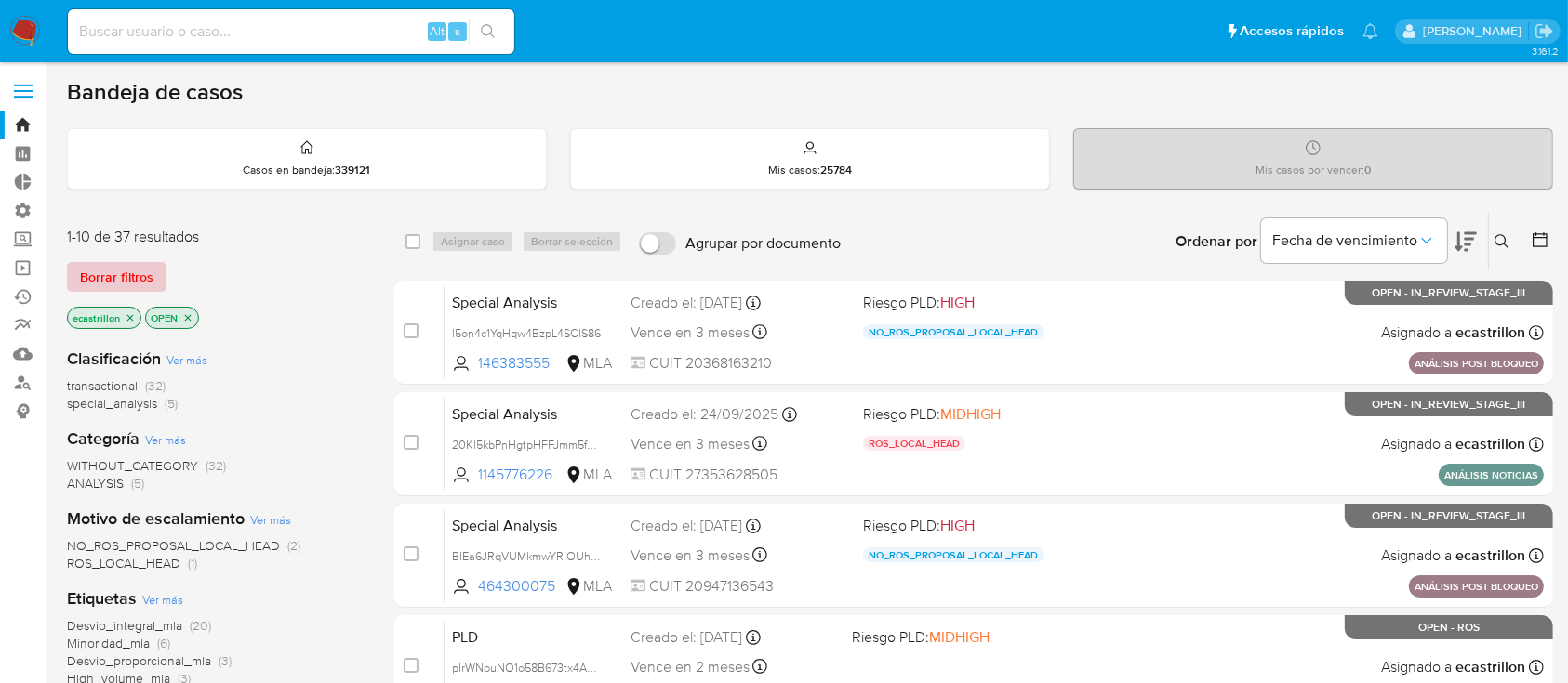
click at [107, 272] on span "Borrar filtros" at bounding box center [117, 277] width 74 height 26
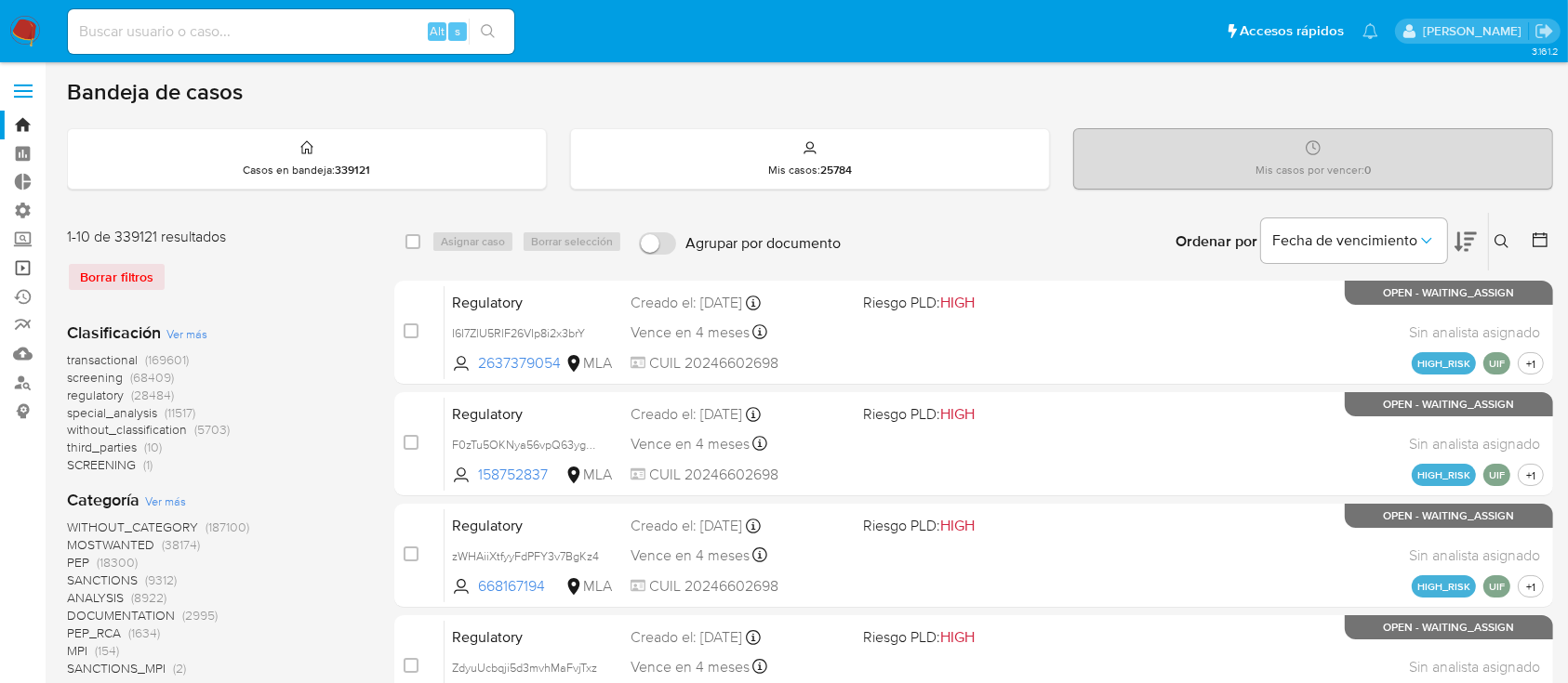
click at [22, 266] on link "Operaciones masivas" at bounding box center [111, 268] width 222 height 29
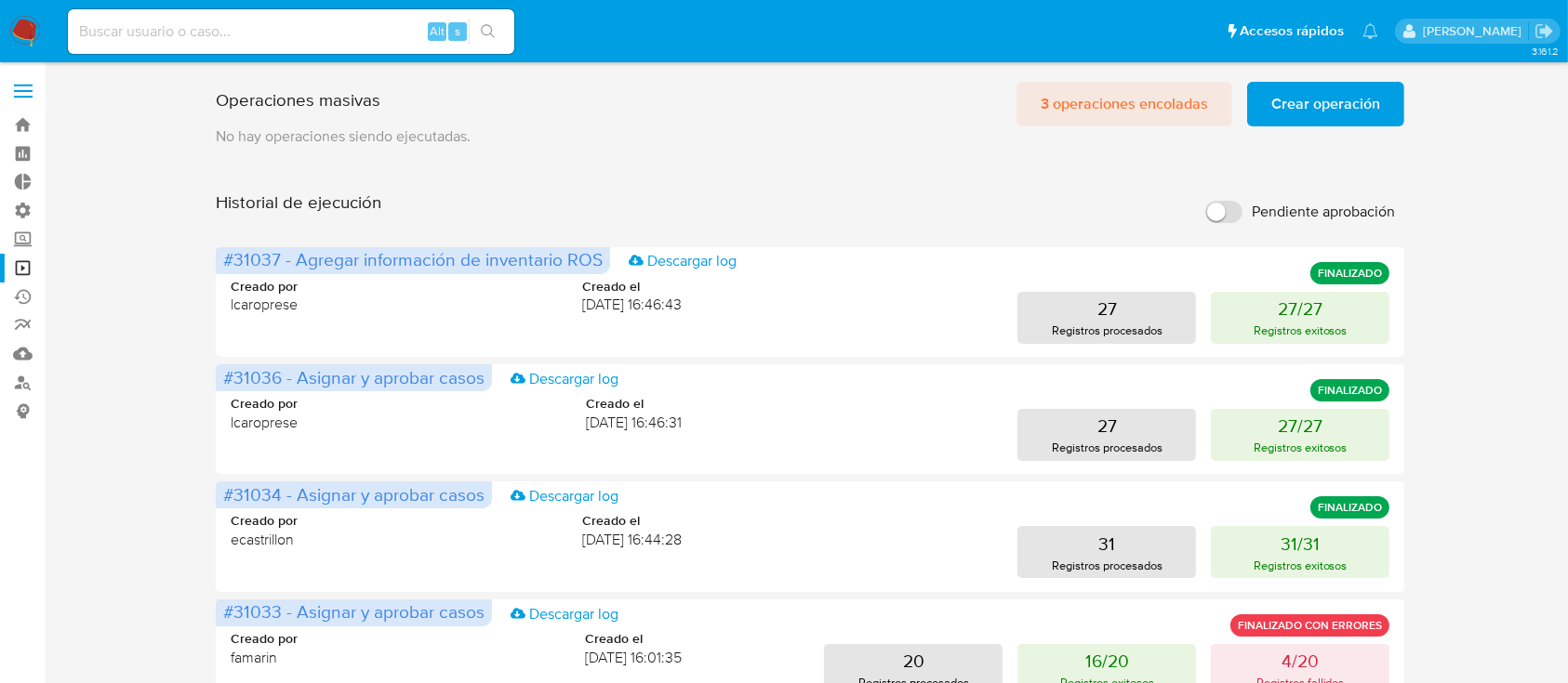
click at [1094, 95] on span "3 operaciones encoladas" at bounding box center [1125, 104] width 168 height 41
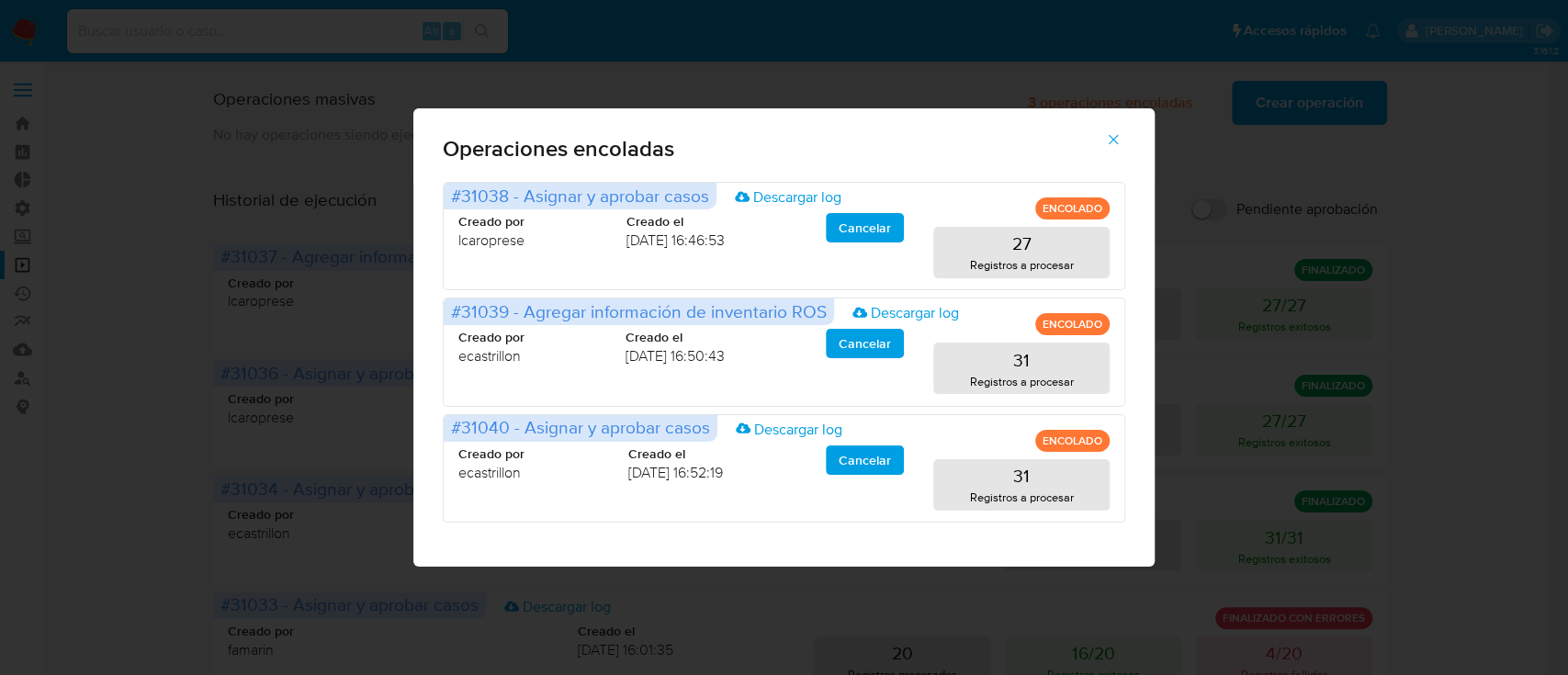
click at [1124, 141] on button "button" at bounding box center [1112, 139] width 64 height 44
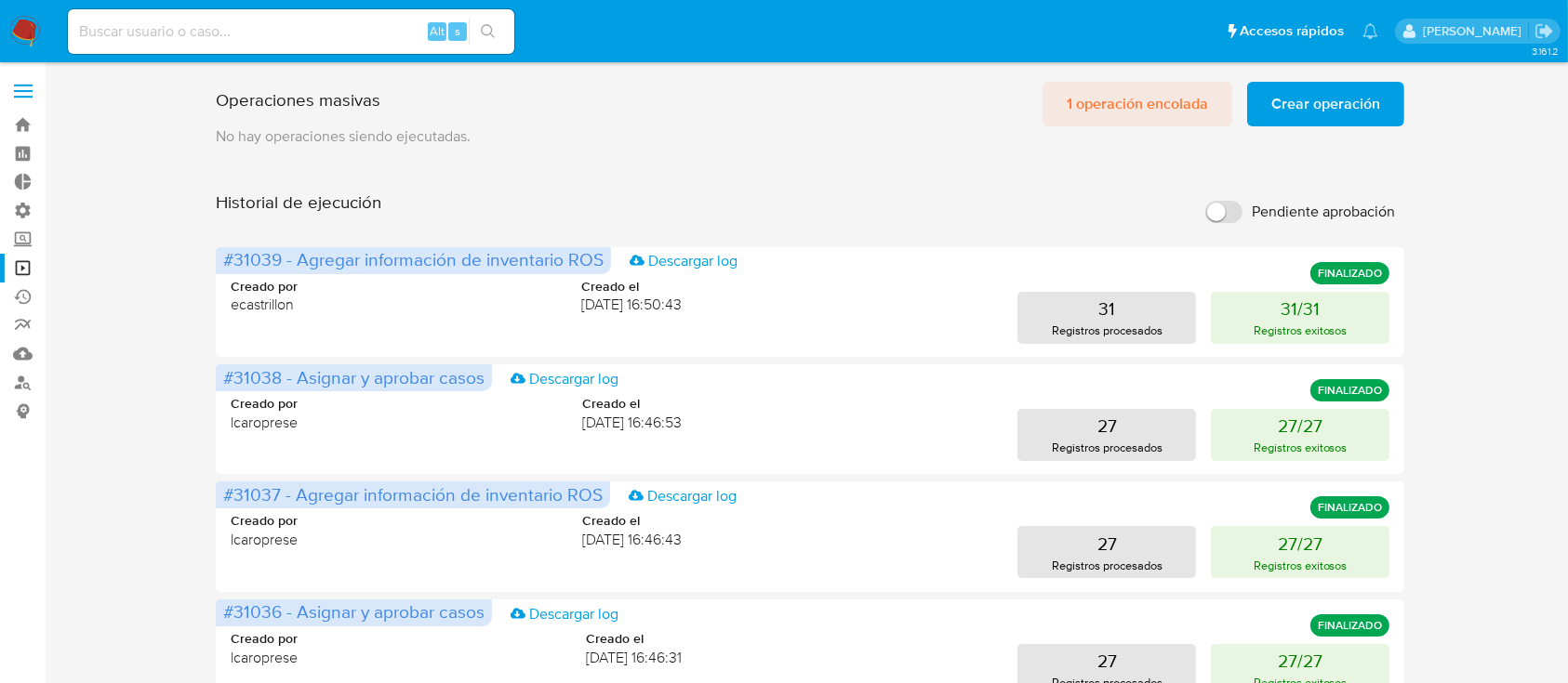
click at [1116, 117] on span "1 operación encolada" at bounding box center [1138, 104] width 142 height 41
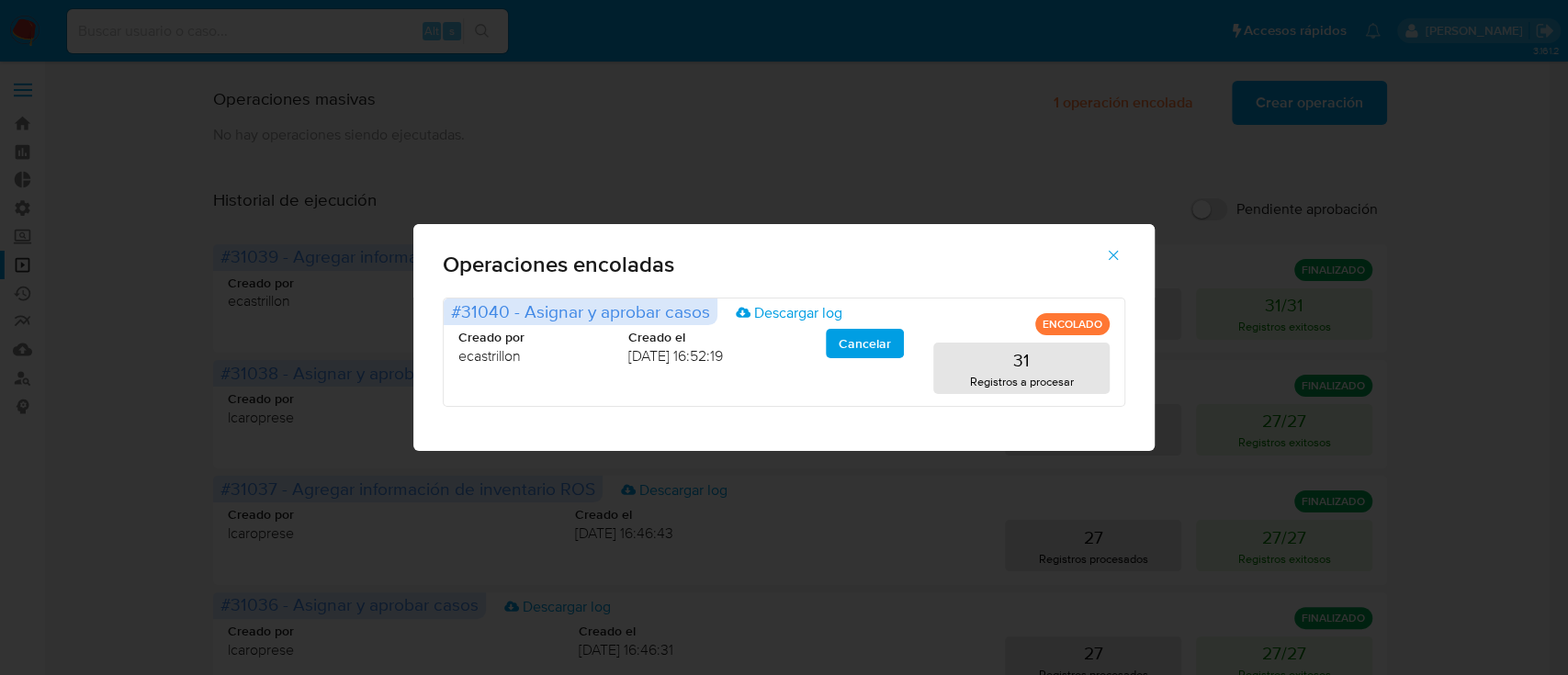
click at [1111, 262] on icon "button" at bounding box center [1112, 255] width 17 height 17
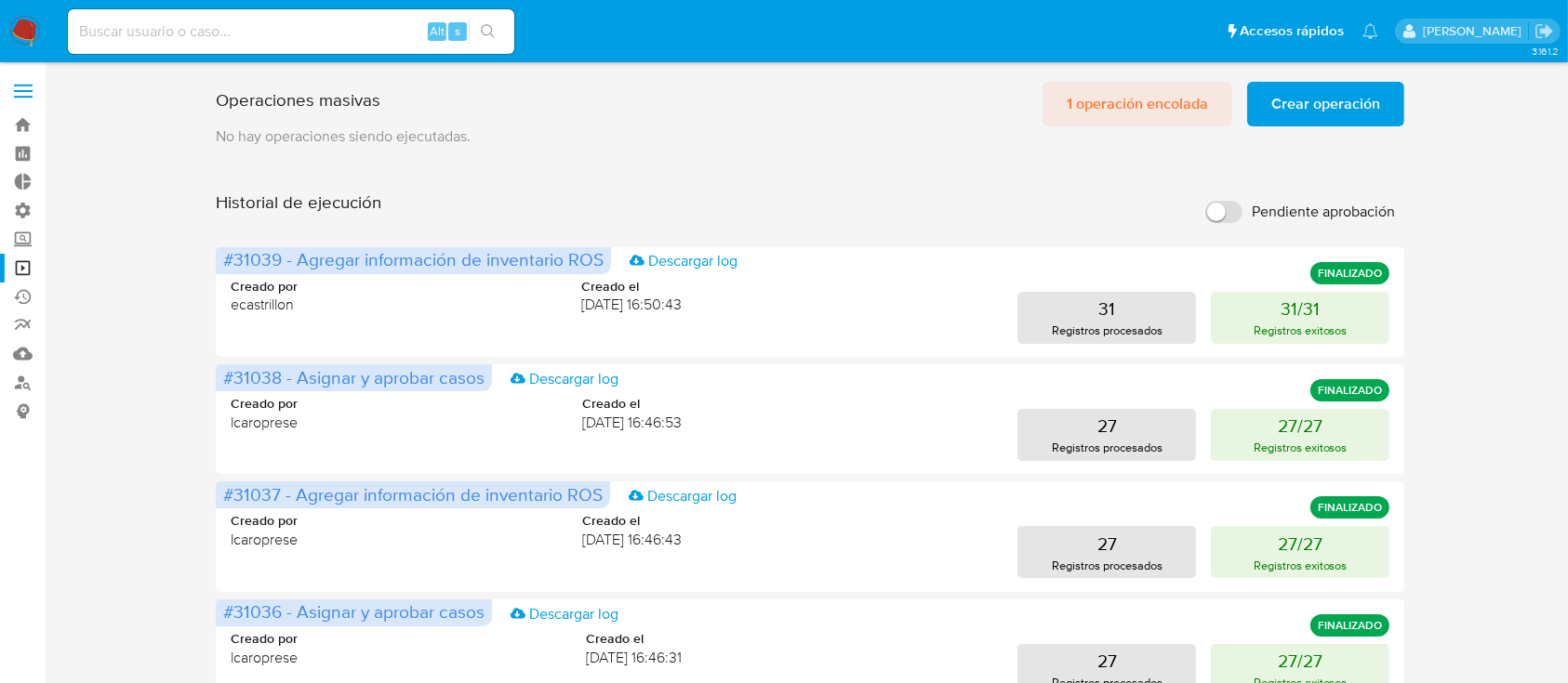
click at [1120, 101] on span "1 operación encolada" at bounding box center [1138, 104] width 142 height 41
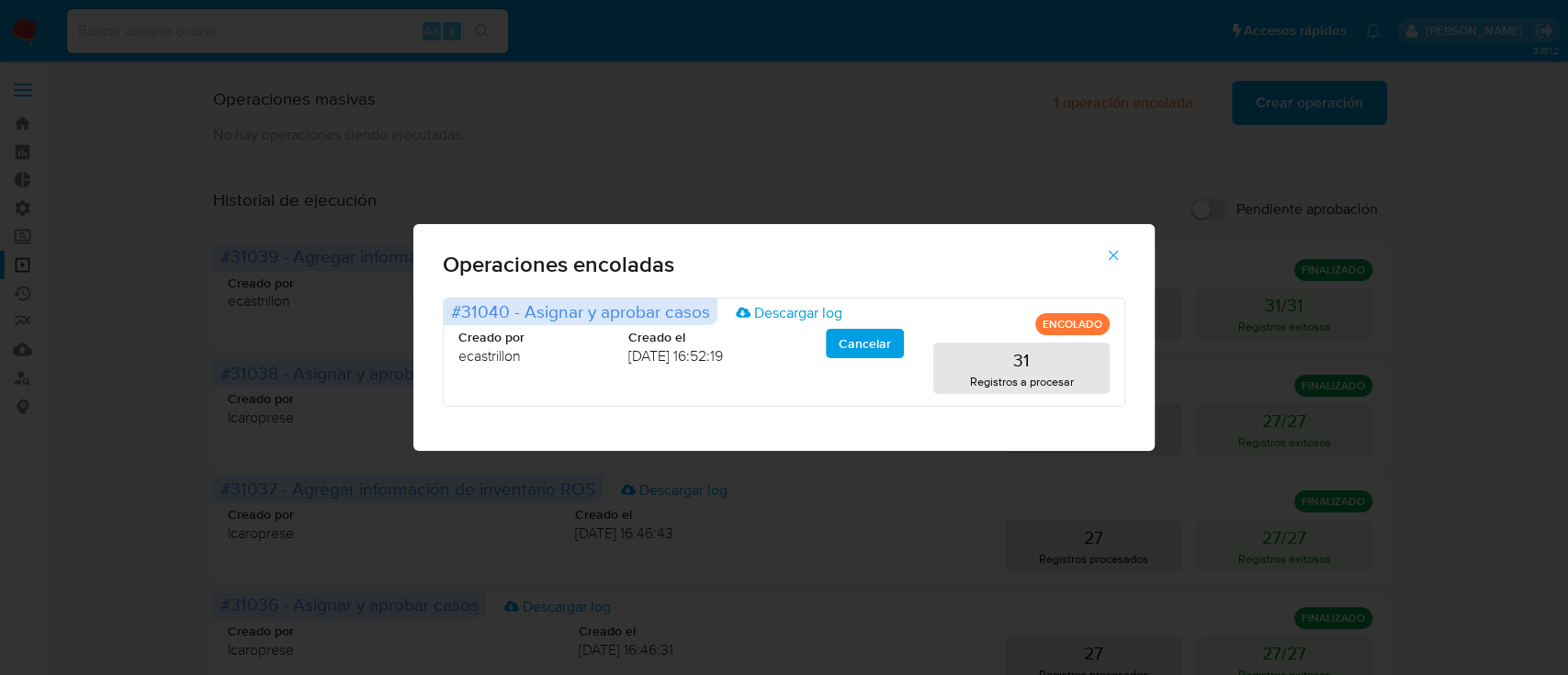
click at [1105, 250] on icon "button" at bounding box center [1112, 255] width 17 height 17
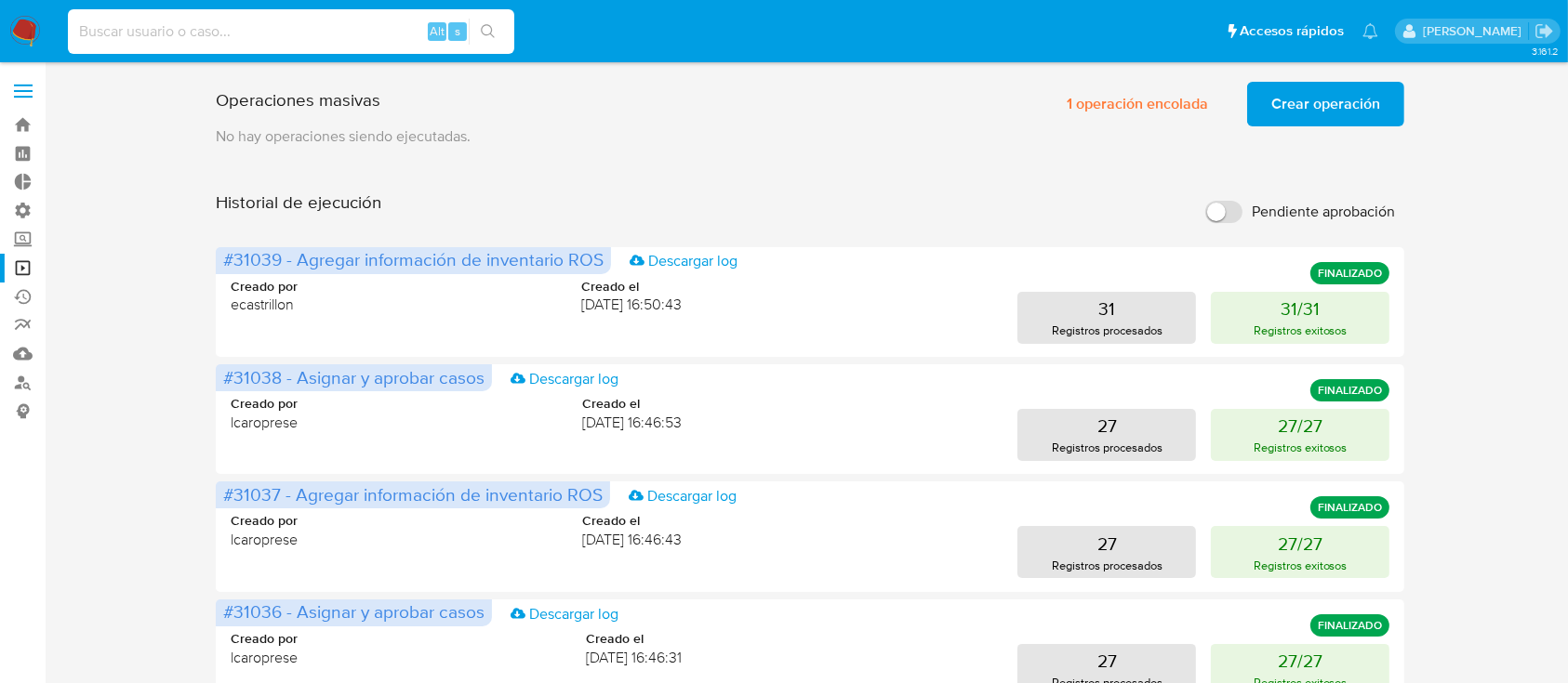
click at [372, 24] on input at bounding box center [291, 32] width 446 height 24
paste input "20Kl5kbPnHgtpHFFJmm5fTbM"
type input "20Kl5kbPnHgtpHFFJmm5fTbM"
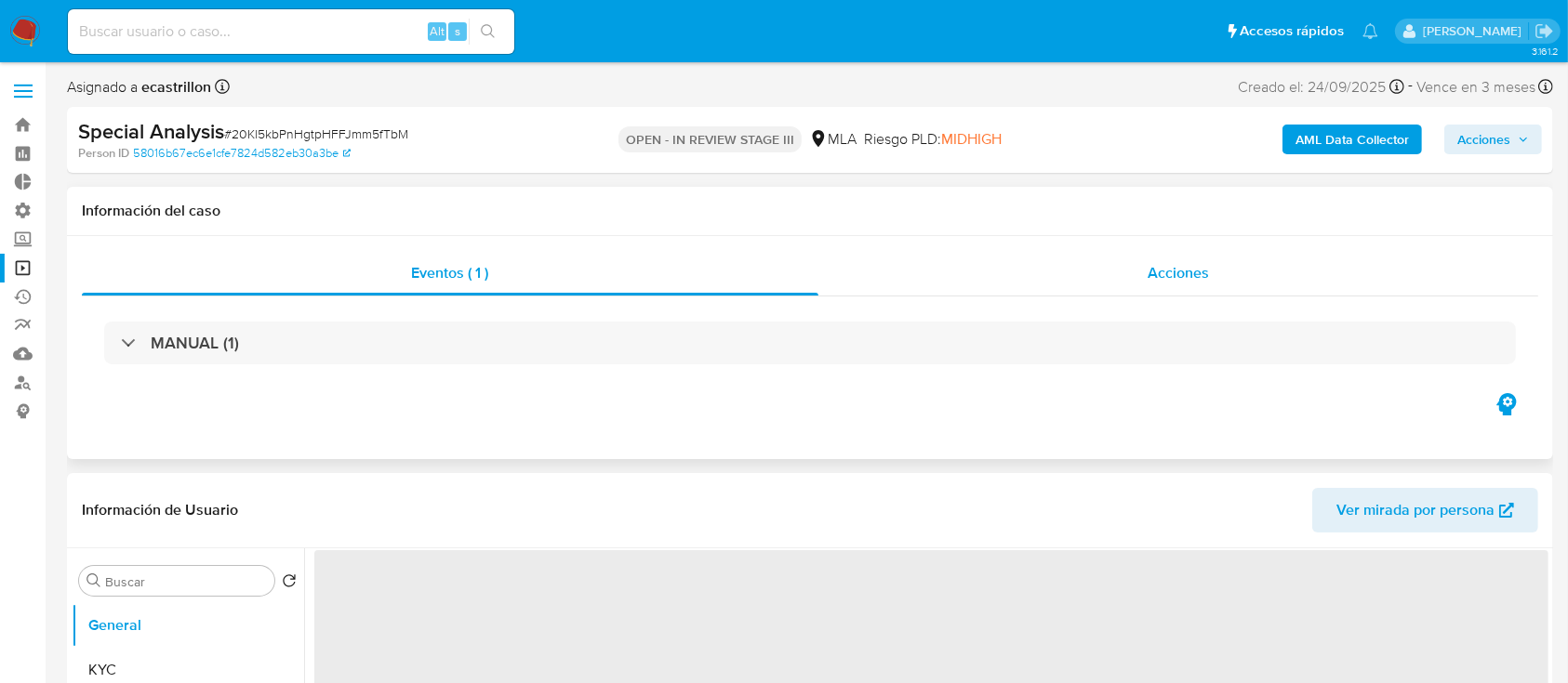
select select "10"
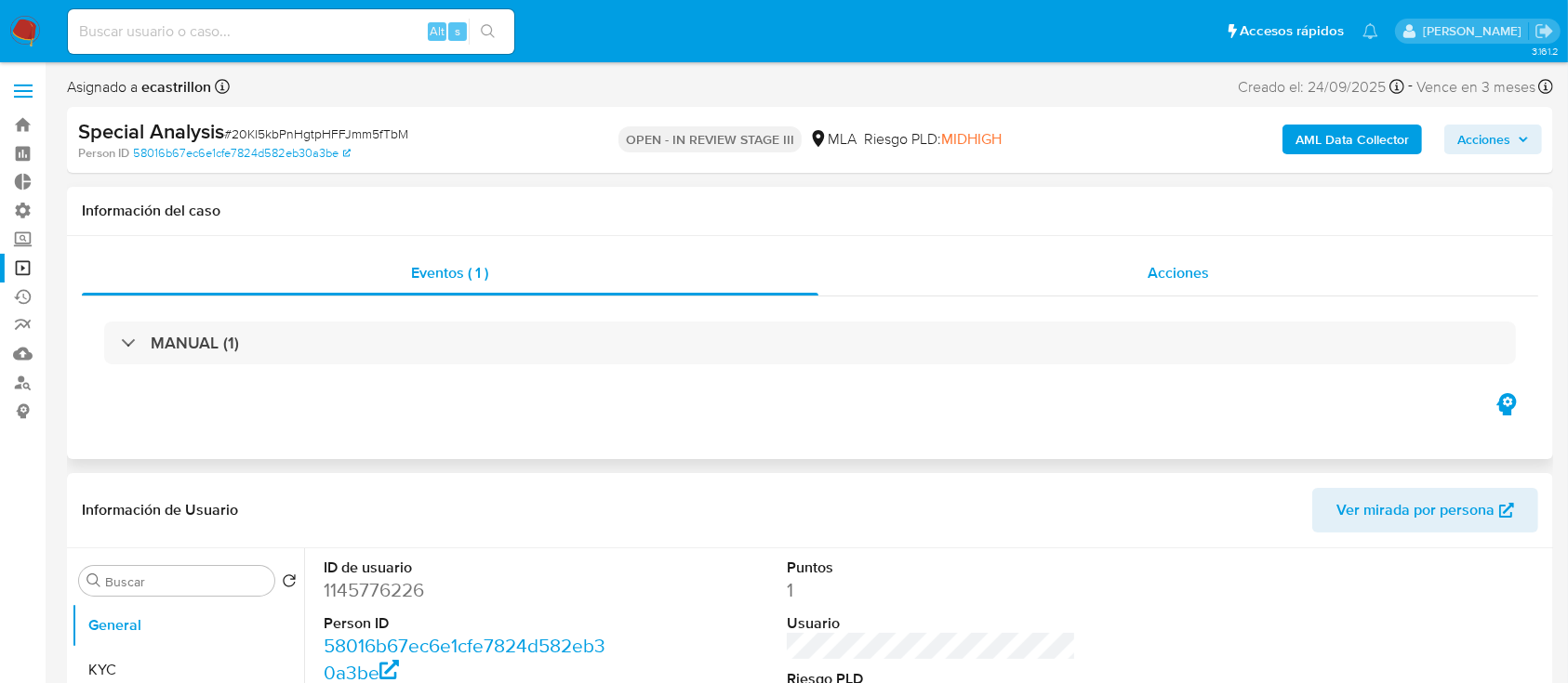
click at [1154, 261] on div "Acciones" at bounding box center [1178, 273] width 721 height 45
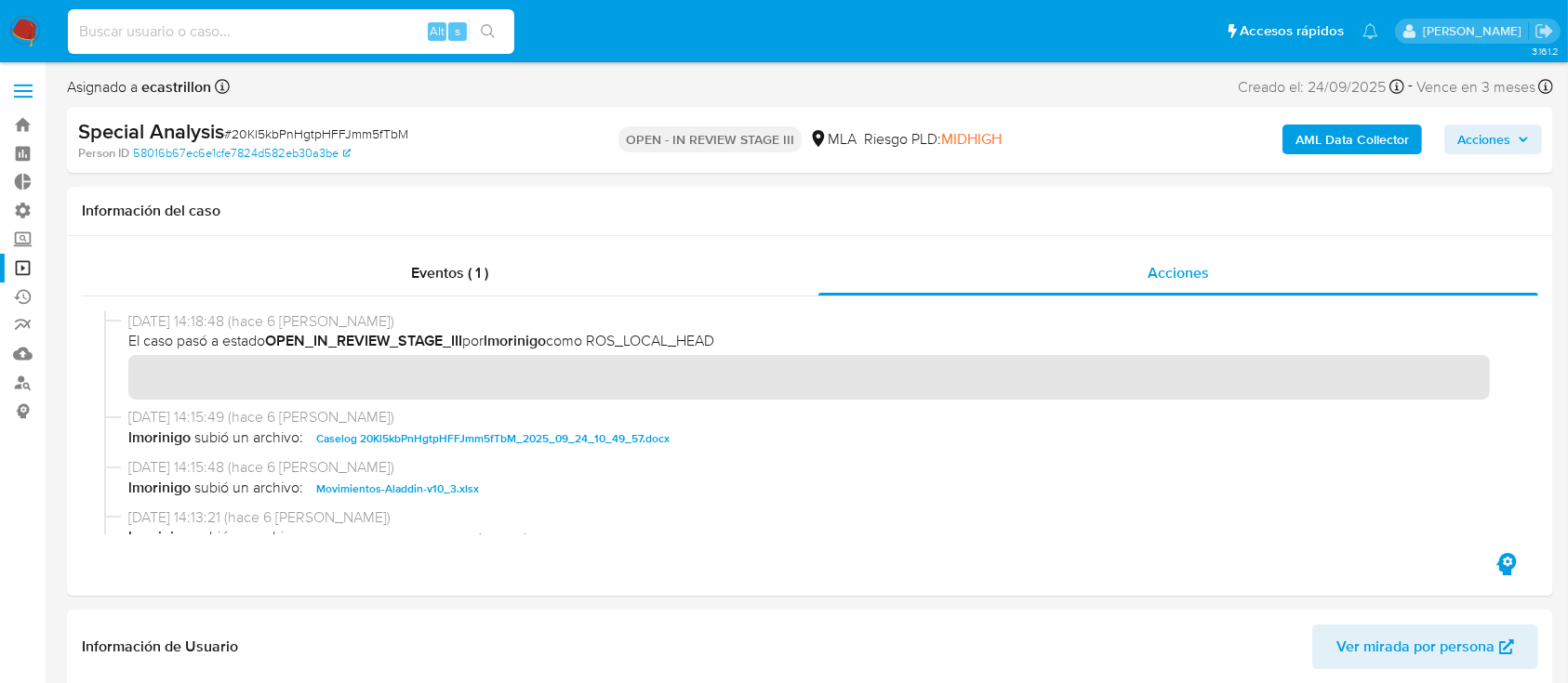
click at [333, 39] on input at bounding box center [291, 32] width 446 height 24
paste input "BIEa6JRqVUMkmwYRiOUhS3nl"
type input "BIEa6JRqVUMkmwYRiOUhS3nl"
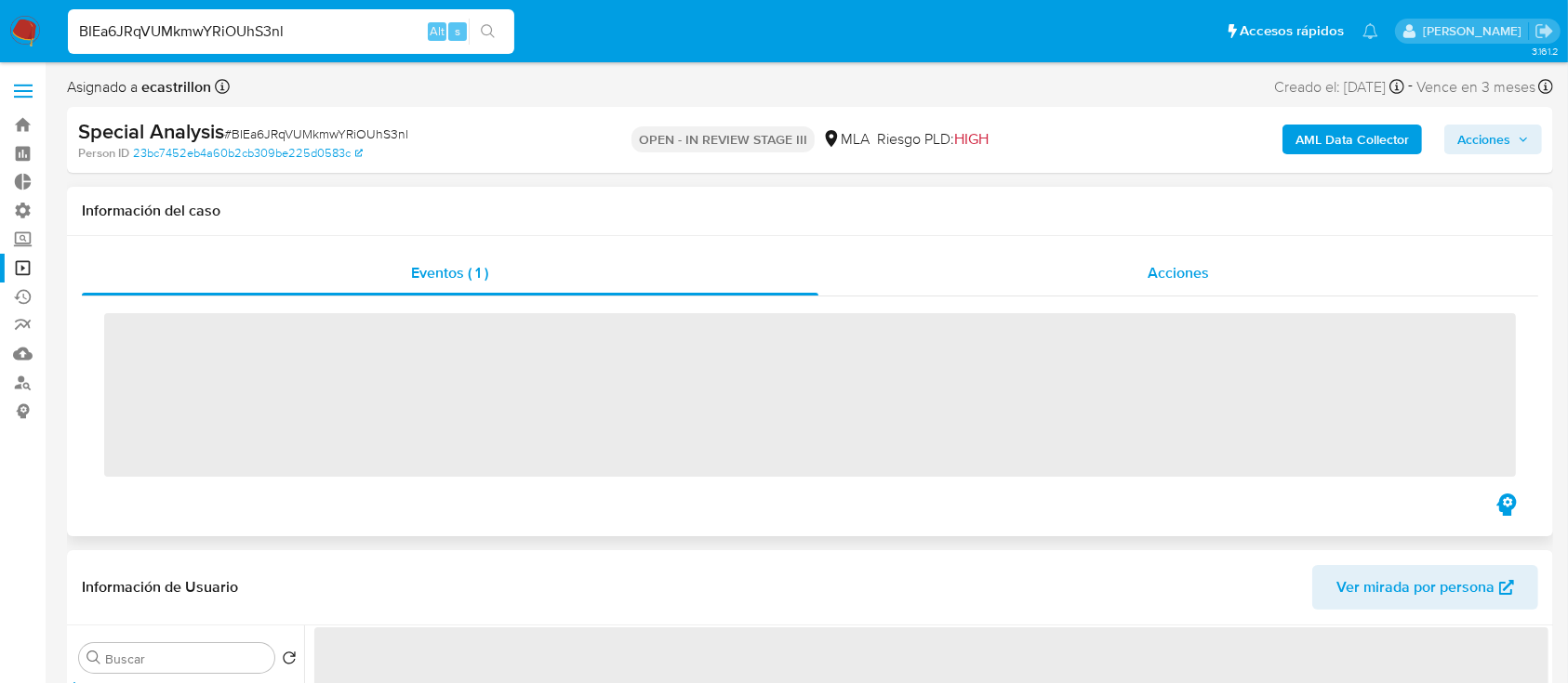
click at [1021, 281] on div "Acciones" at bounding box center [1178, 273] width 721 height 45
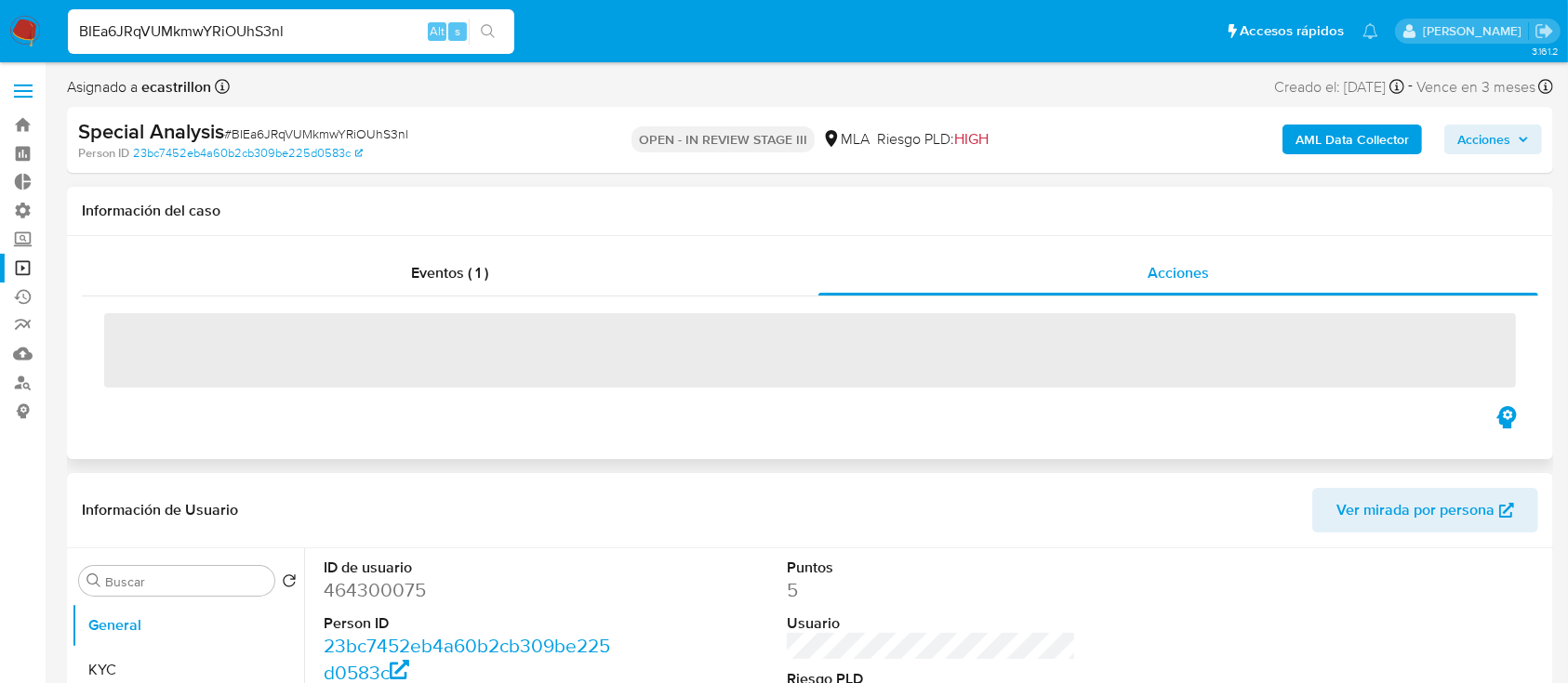
select select "10"
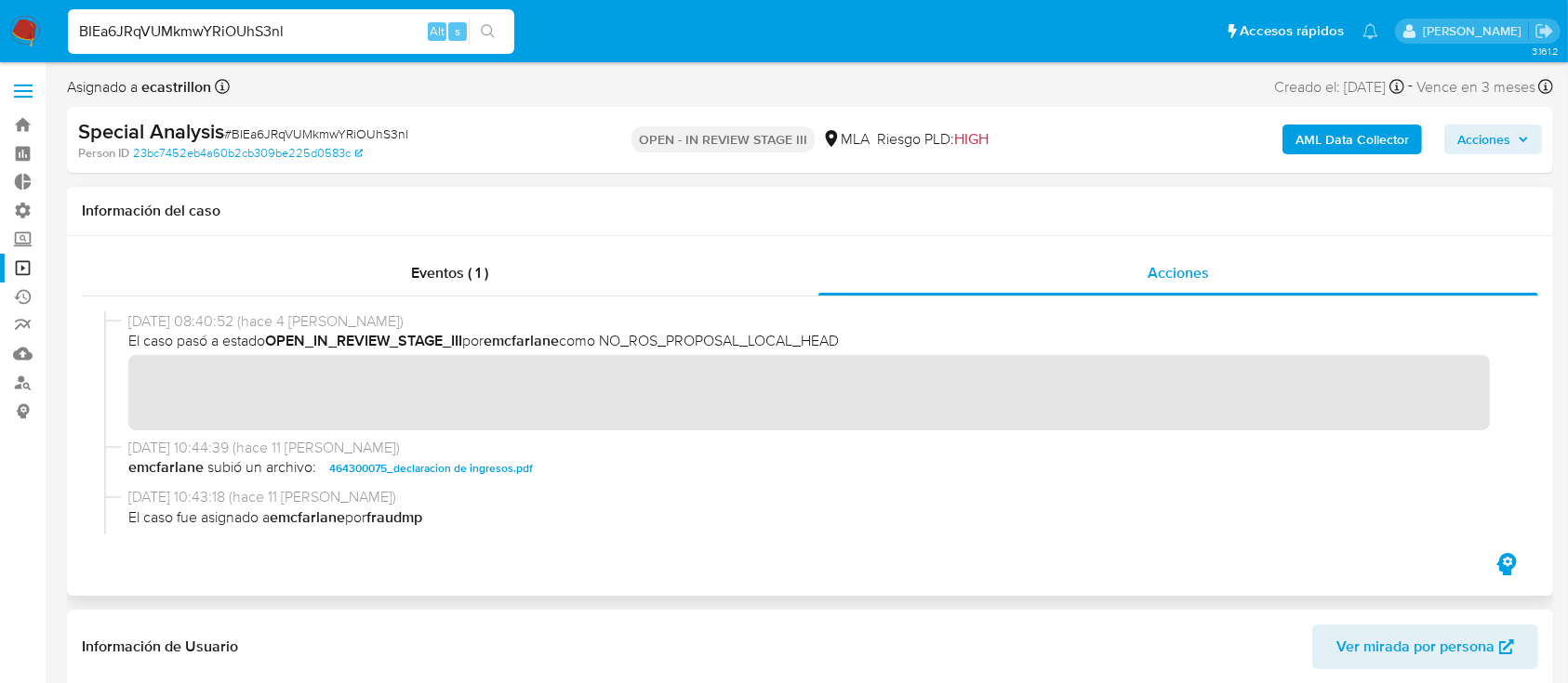
scroll to position [1, 0]
click at [560, 278] on div "Eventos ( 1 )" at bounding box center [450, 273] width 737 height 45
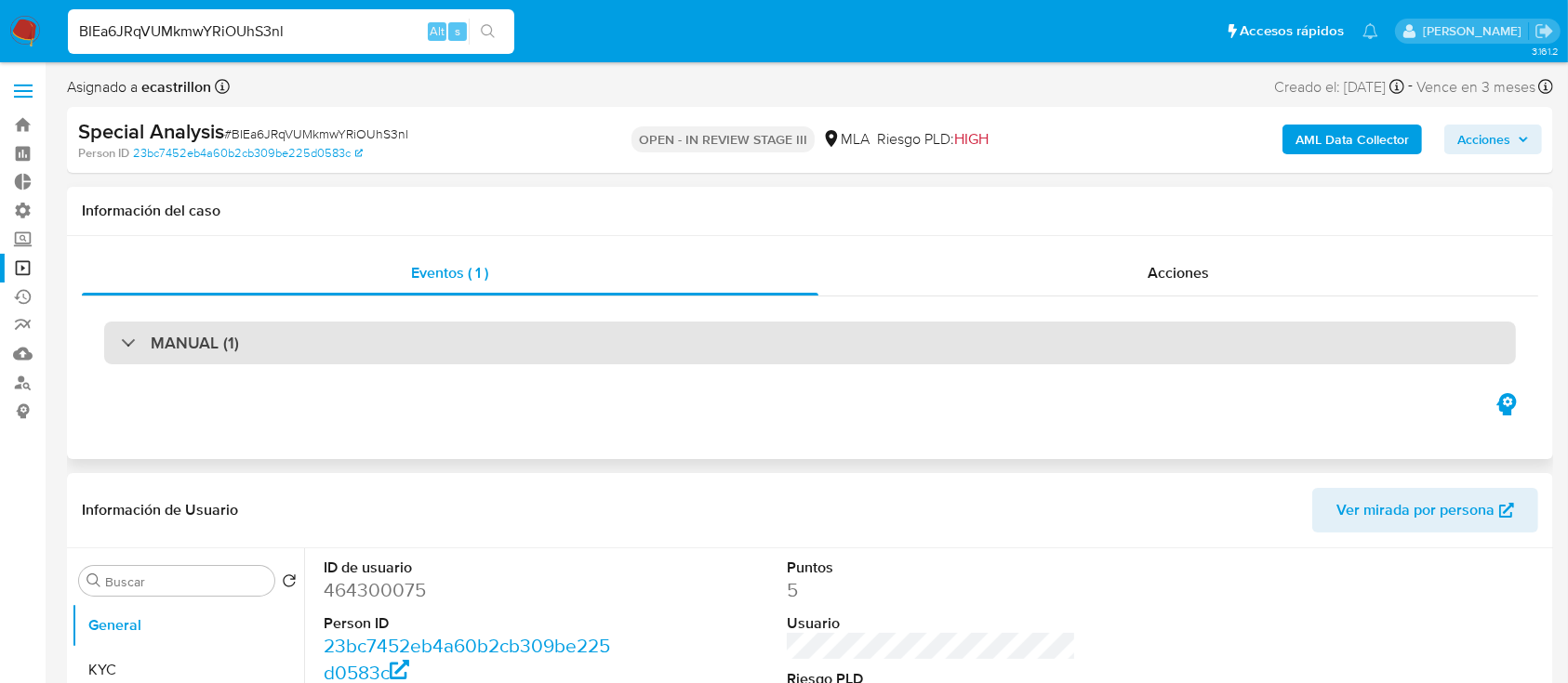
click at [590, 339] on div "MANUAL (1)" at bounding box center [810, 342] width 1412 height 43
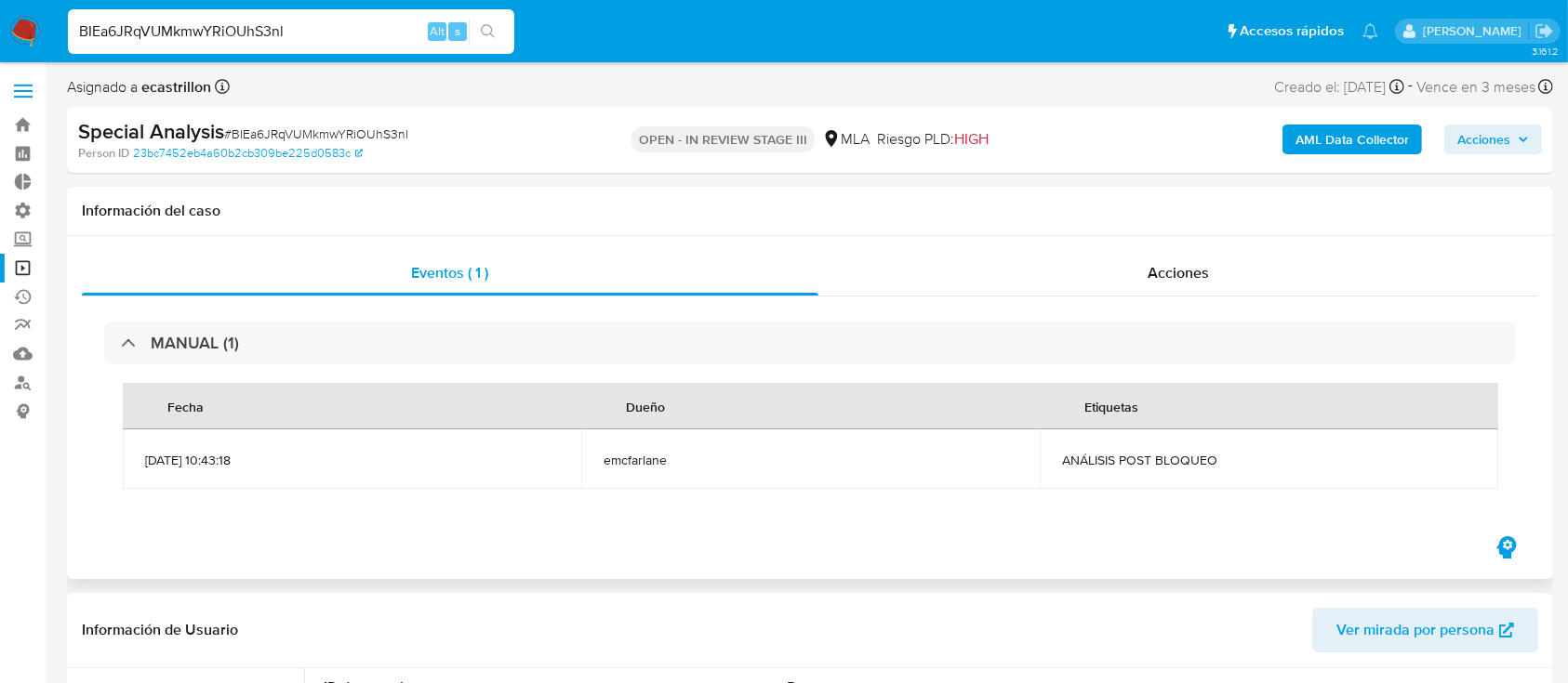
click at [1129, 302] on div "MANUAL (1) Fecha Dueño Etiquetas 19/09/2025 10:43:18 emcfarlane ANÁLISIS POST B…" at bounding box center [810, 414] width 1456 height 237
click at [1149, 264] on span "Acciones" at bounding box center [1177, 273] width 61 height 21
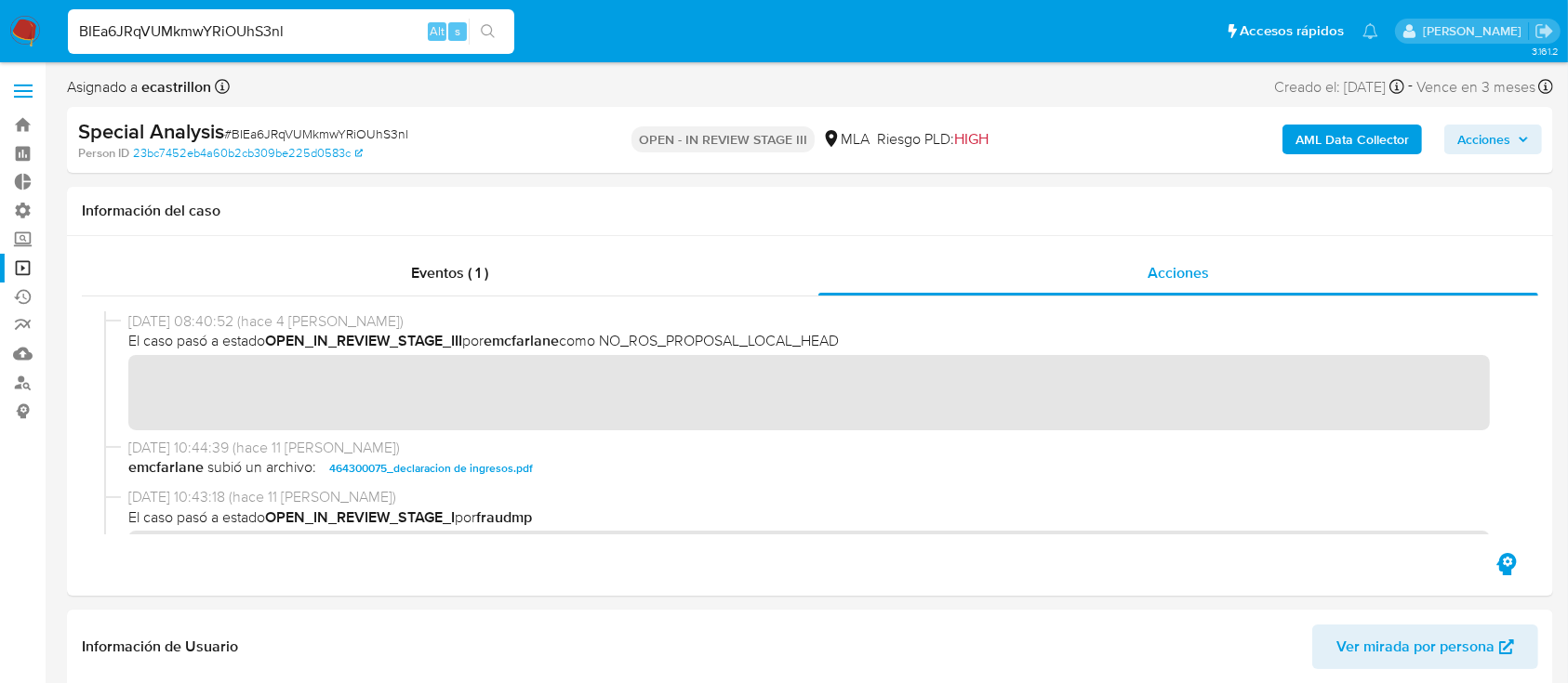
click at [252, 32] on input "BIEa6JRqVUMkmwYRiOUhS3nl" at bounding box center [291, 32] width 446 height 24
paste input "l5on4c1YqHqw4BzpL4SClS86"
type input "l5on4c1YqHqw4BzpL4SClS86"
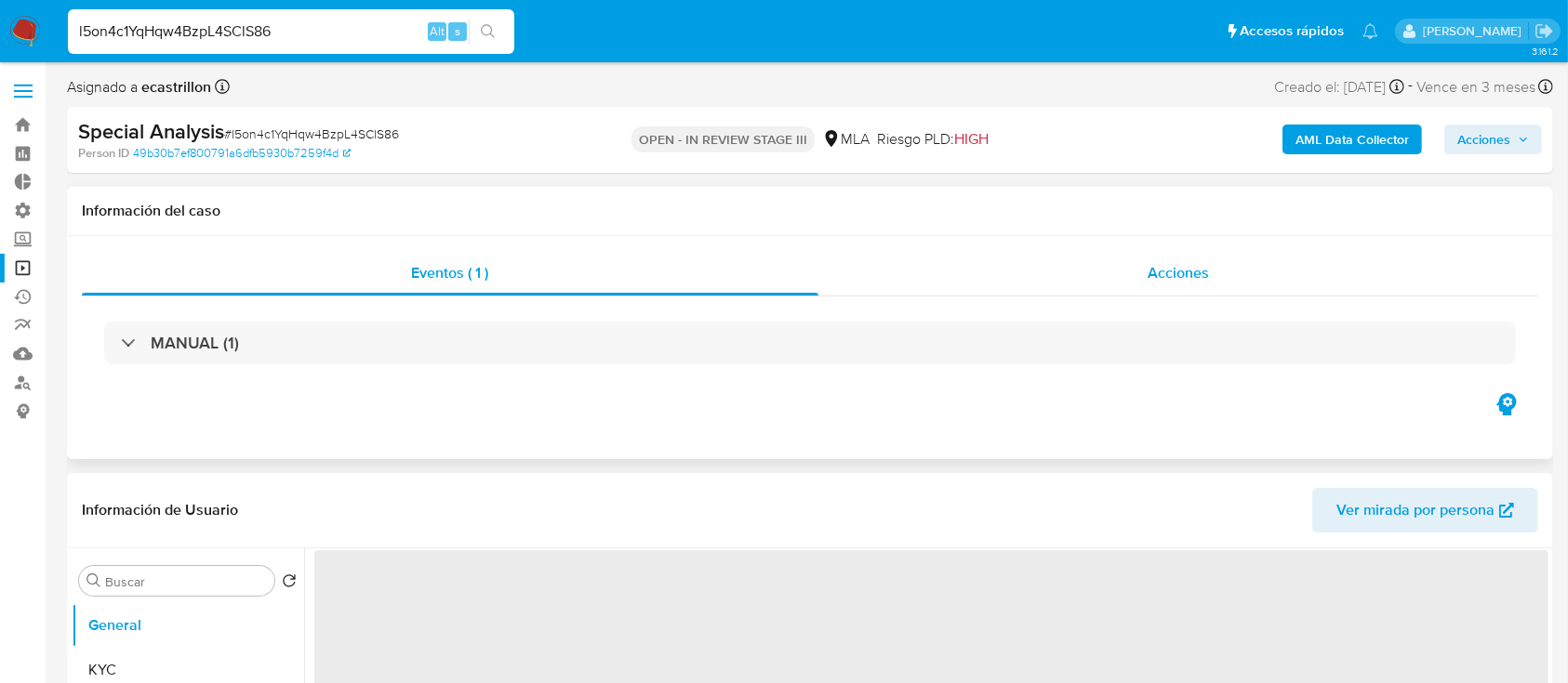
click at [909, 273] on div "Acciones" at bounding box center [1178, 273] width 721 height 45
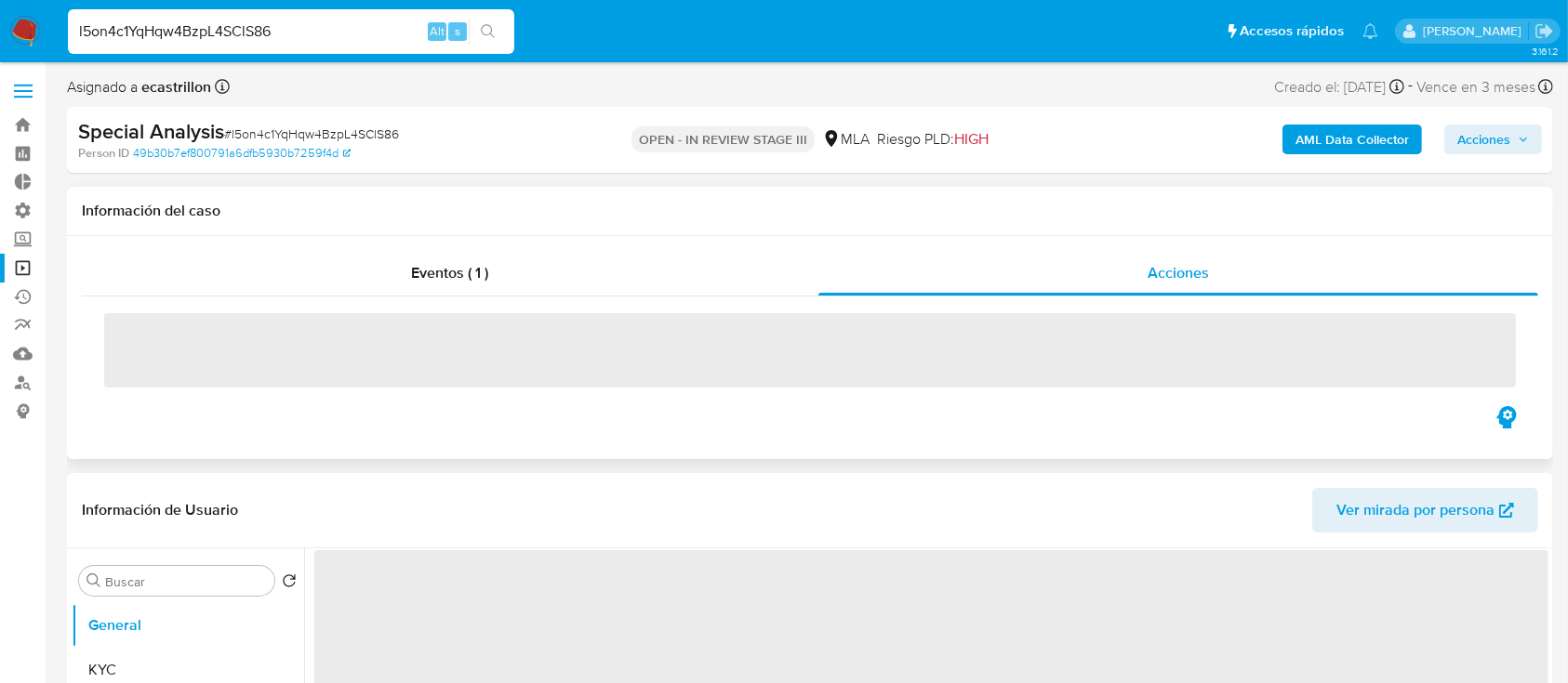
select select "10"
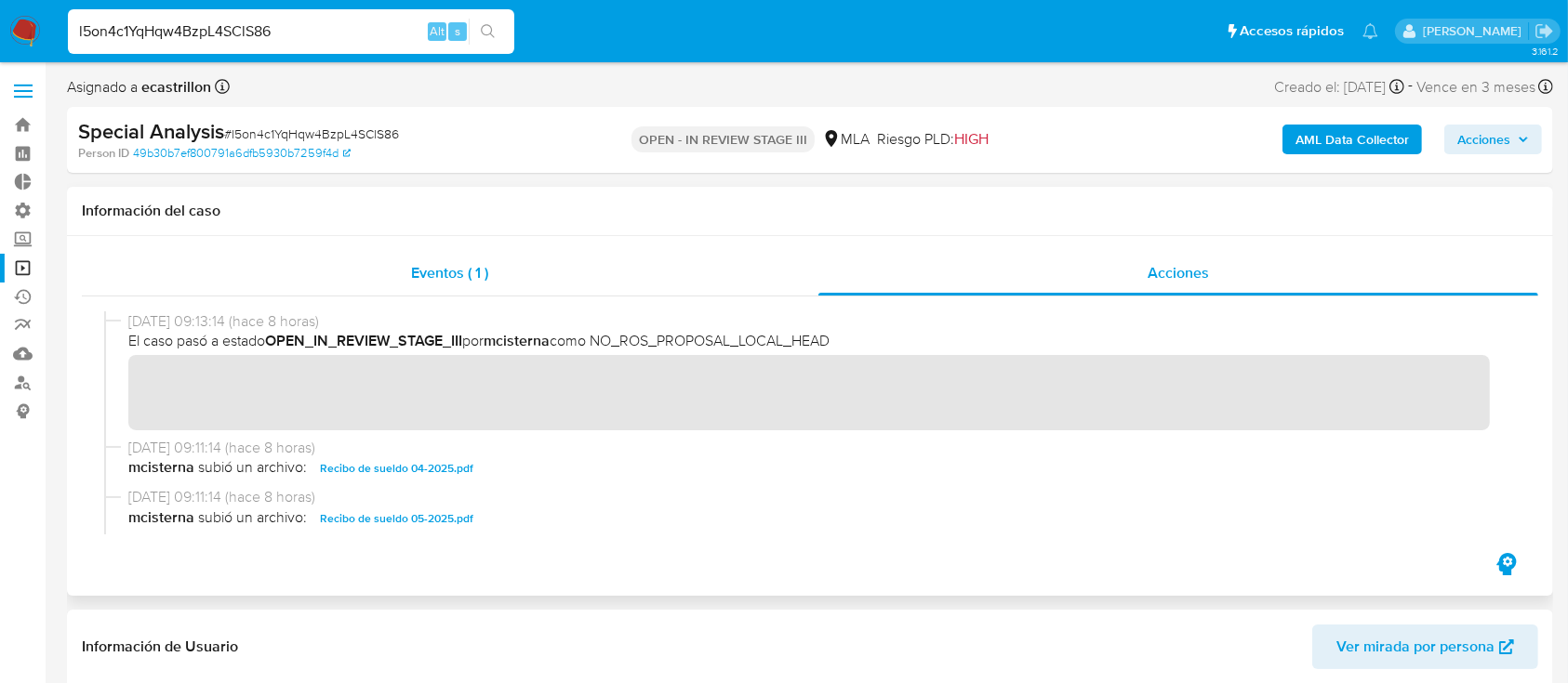
click at [484, 260] on div "Eventos ( 1 )" at bounding box center [450, 273] width 737 height 45
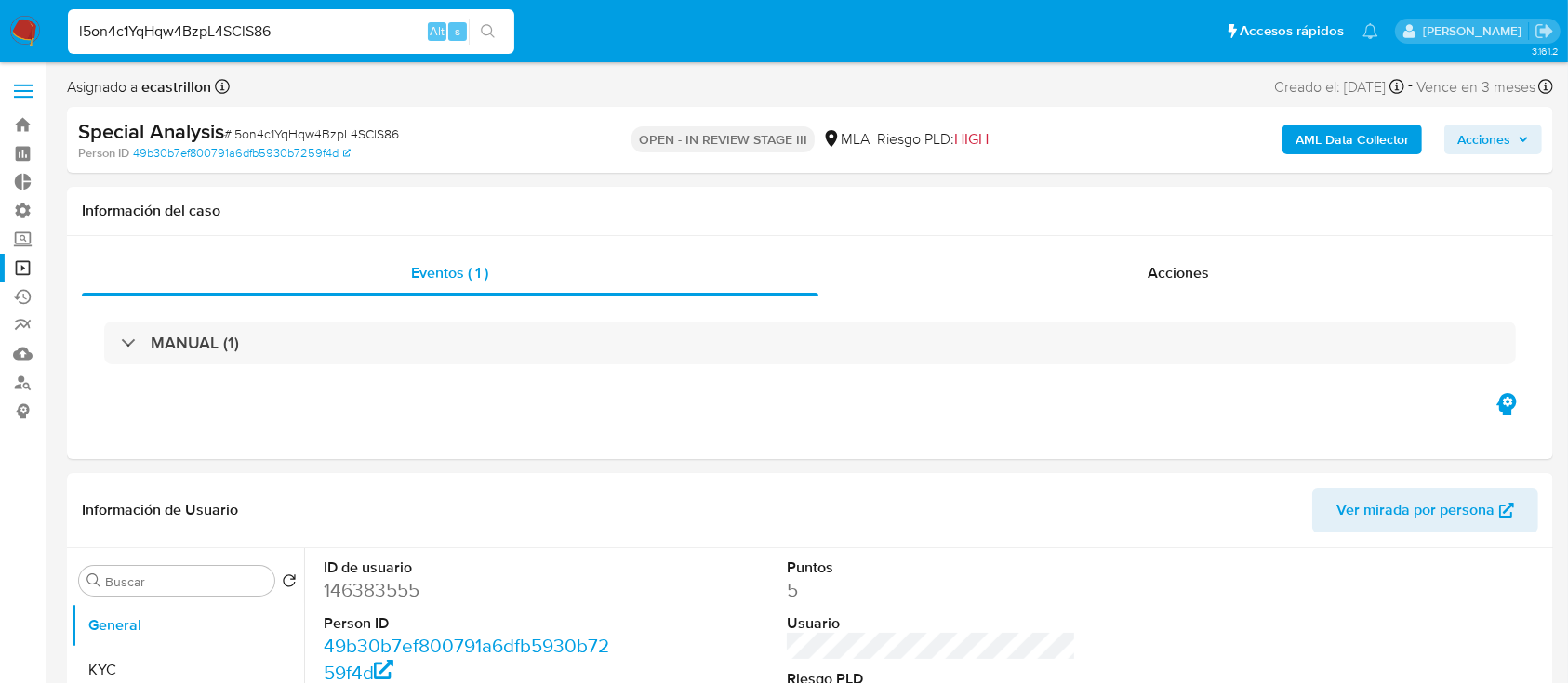
click at [528, 342] on div "MANUAL (1)" at bounding box center [810, 342] width 1412 height 43
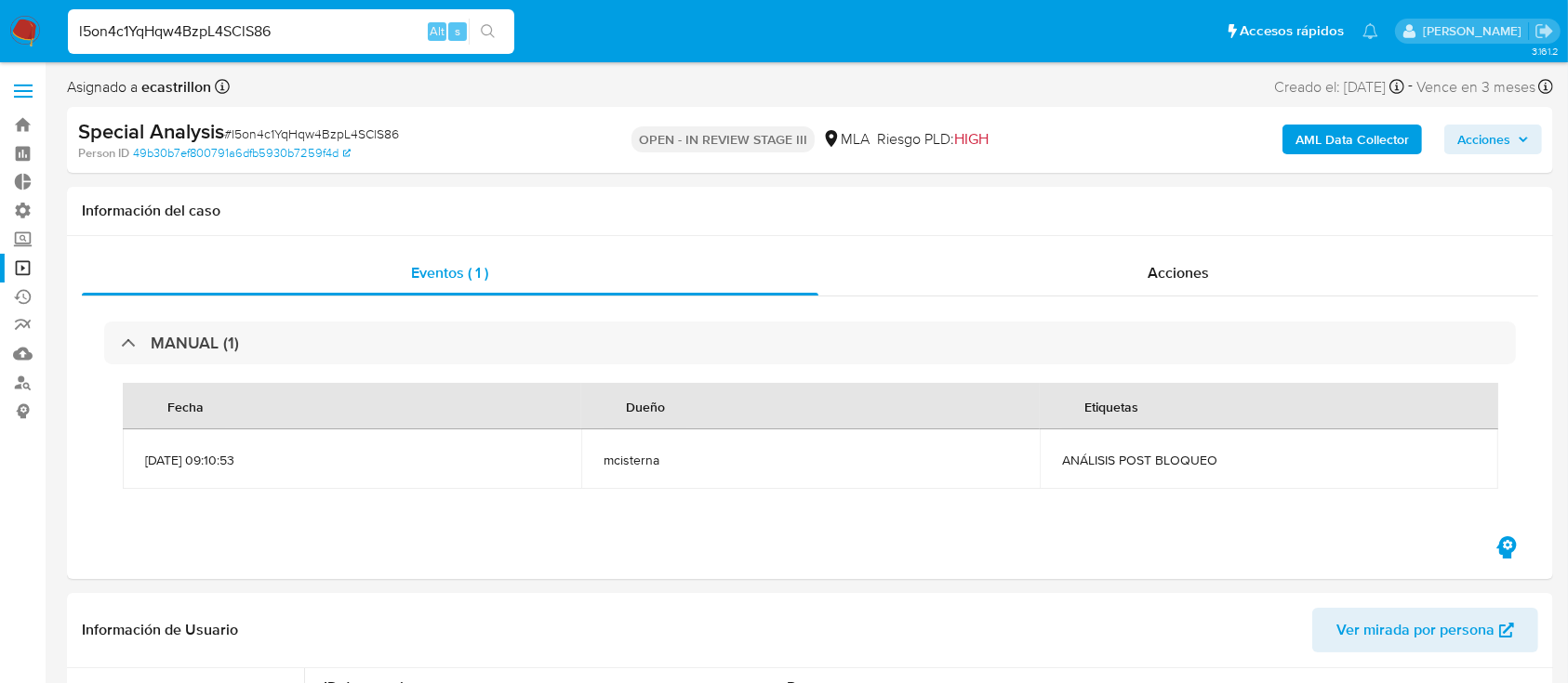
click at [15, 264] on link "Operaciones masivas" at bounding box center [111, 268] width 222 height 29
